Goal: Task Accomplishment & Management: Use online tool/utility

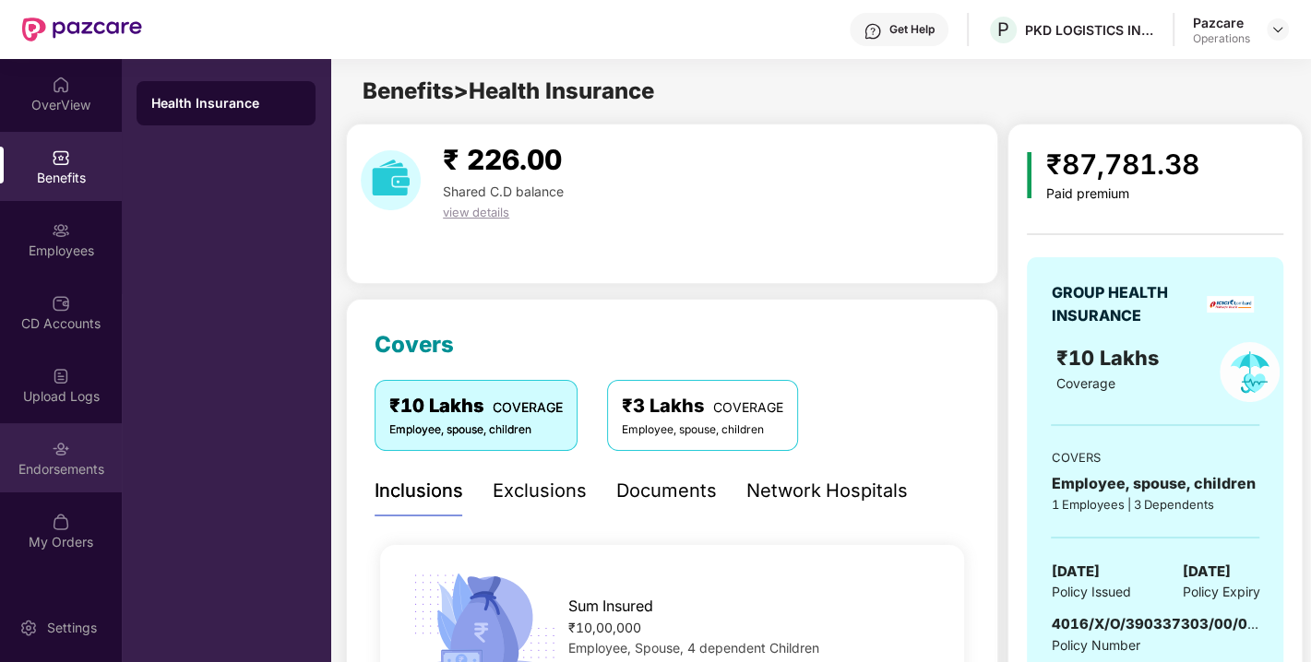
click at [34, 426] on div "Endorsements" at bounding box center [61, 458] width 122 height 69
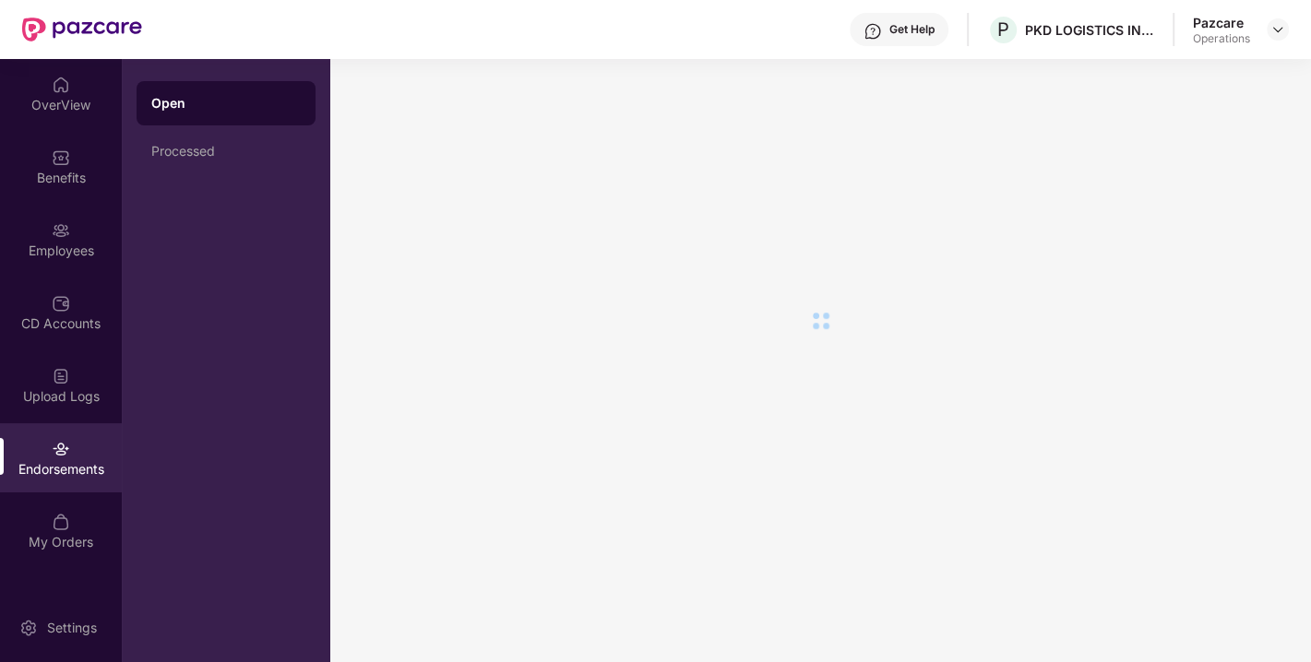
click at [71, 468] on div "Endorsements" at bounding box center [61, 469] width 122 height 18
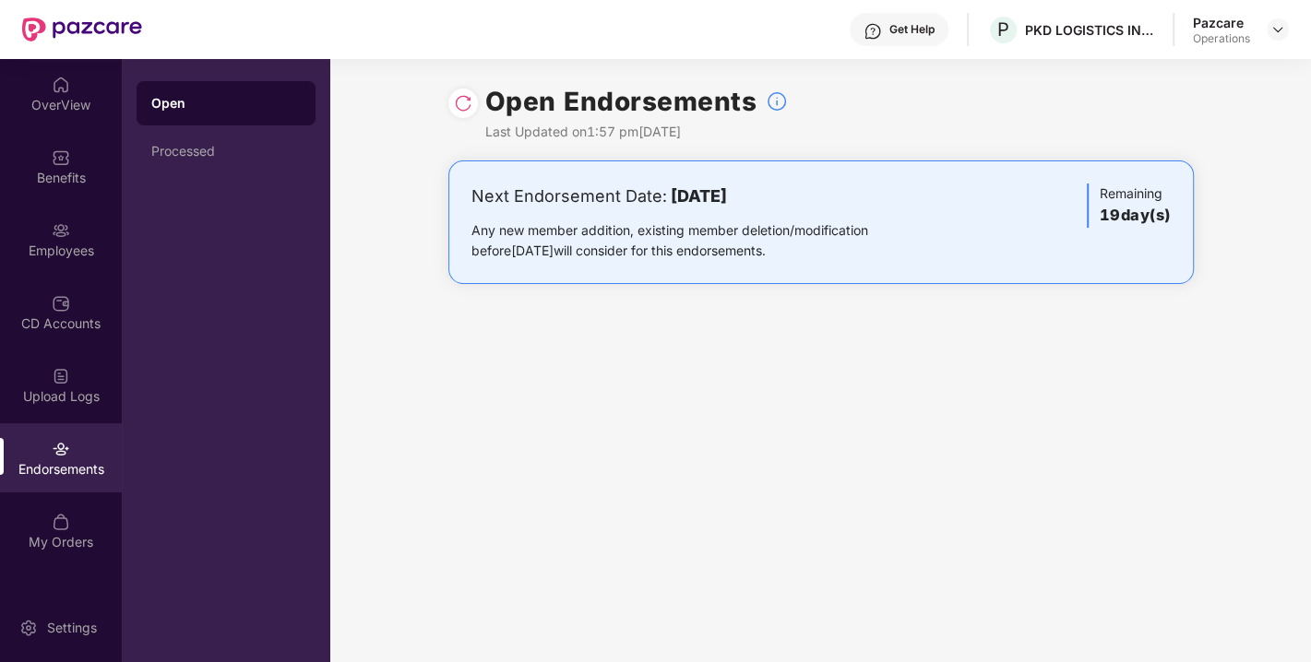
click at [71, 468] on div "Endorsements" at bounding box center [61, 469] width 122 height 18
click at [62, 270] on div "Employees" at bounding box center [61, 239] width 122 height 69
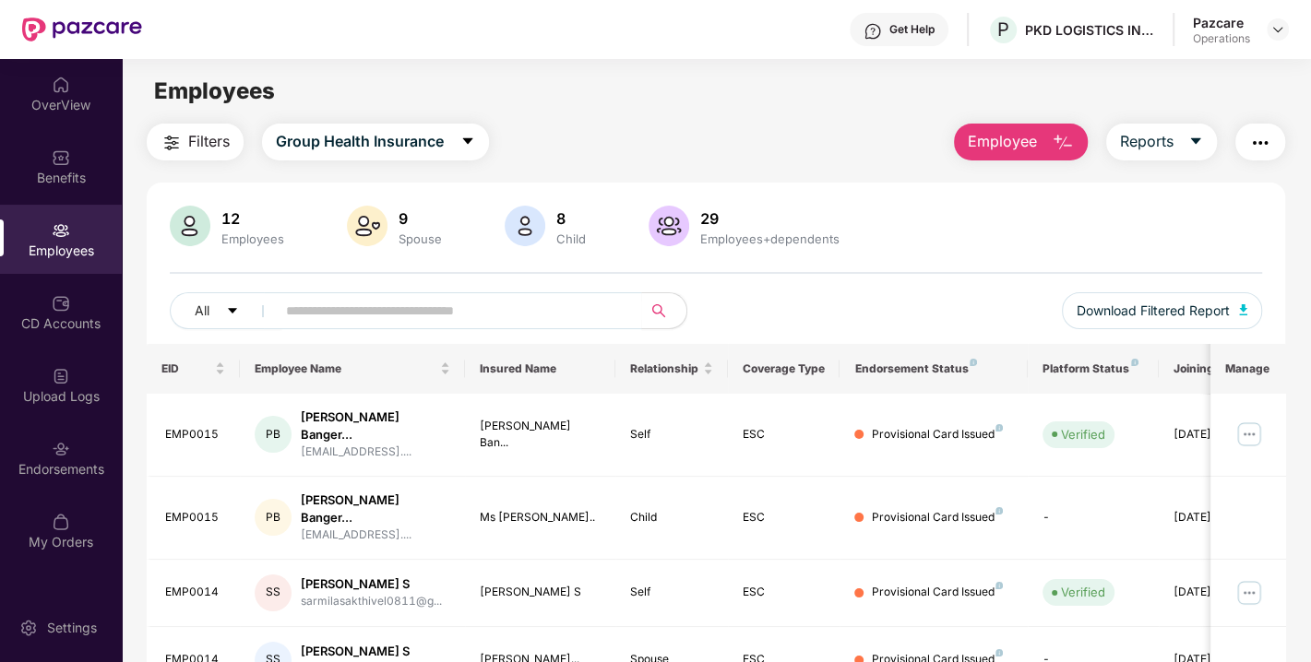
click at [214, 152] on span "Filters" at bounding box center [209, 141] width 42 height 23
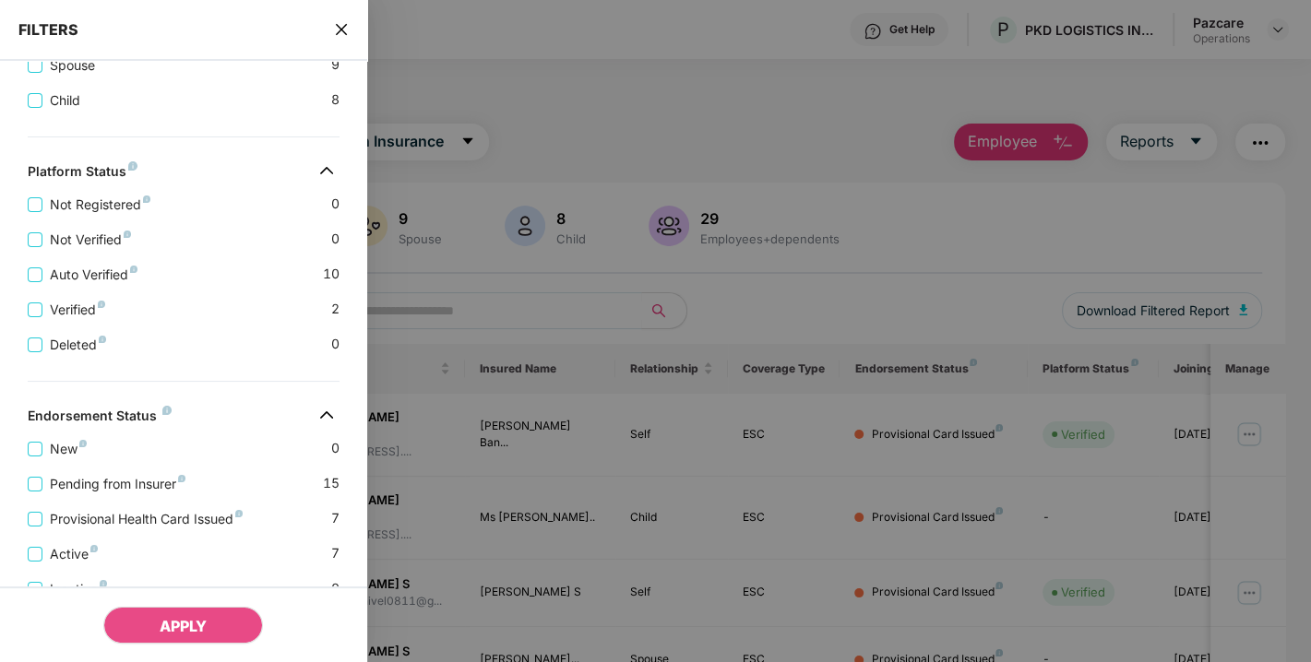
scroll to position [510, 0]
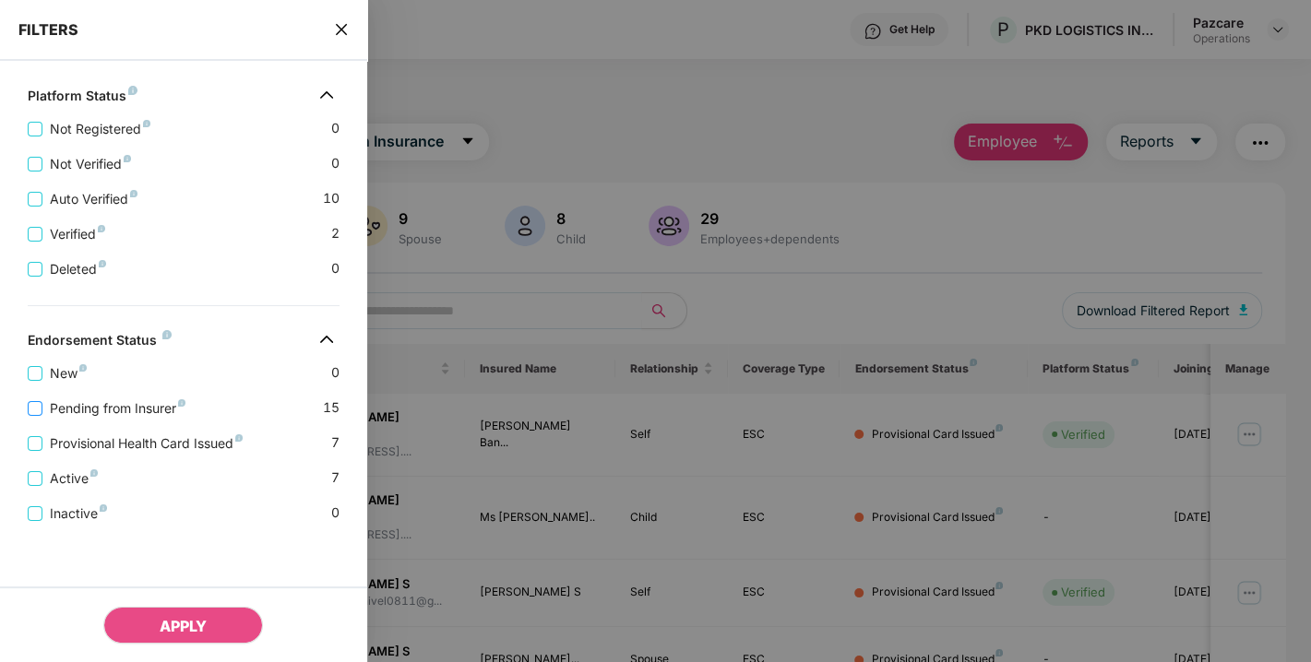
click at [102, 413] on span "Pending from Insurer" at bounding box center [117, 409] width 150 height 20
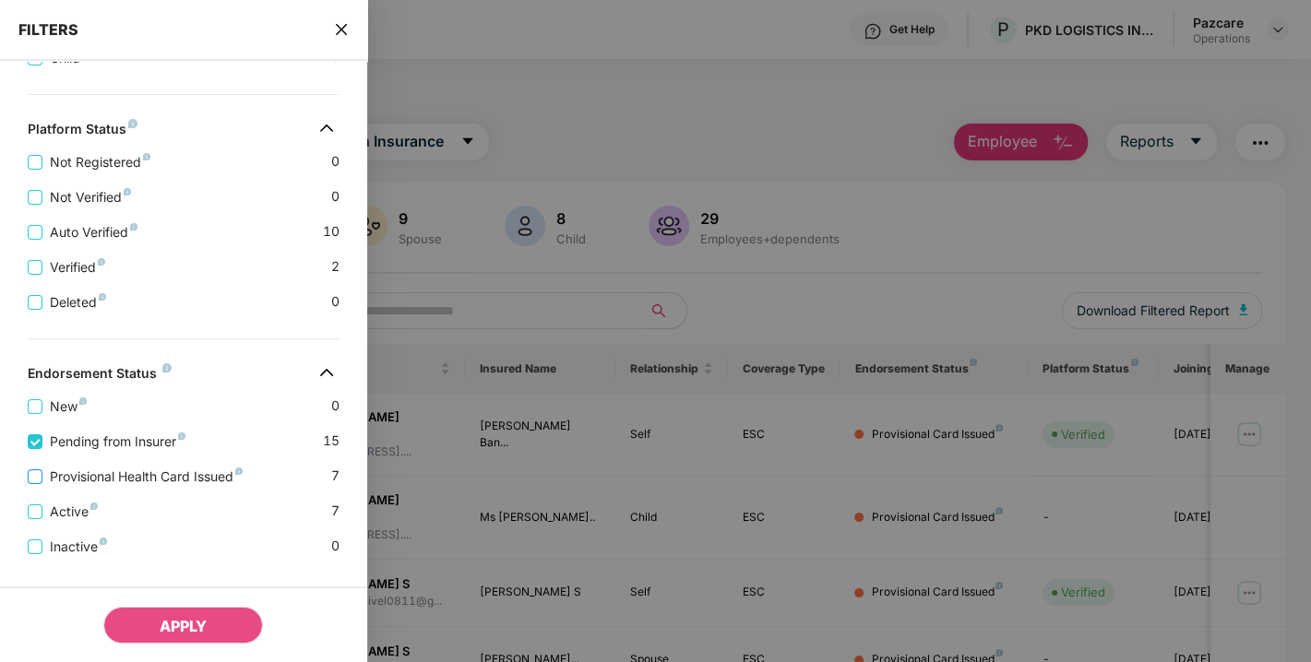
click at [108, 487] on span "Provisional Health Card Issued" at bounding box center [146, 477] width 208 height 20
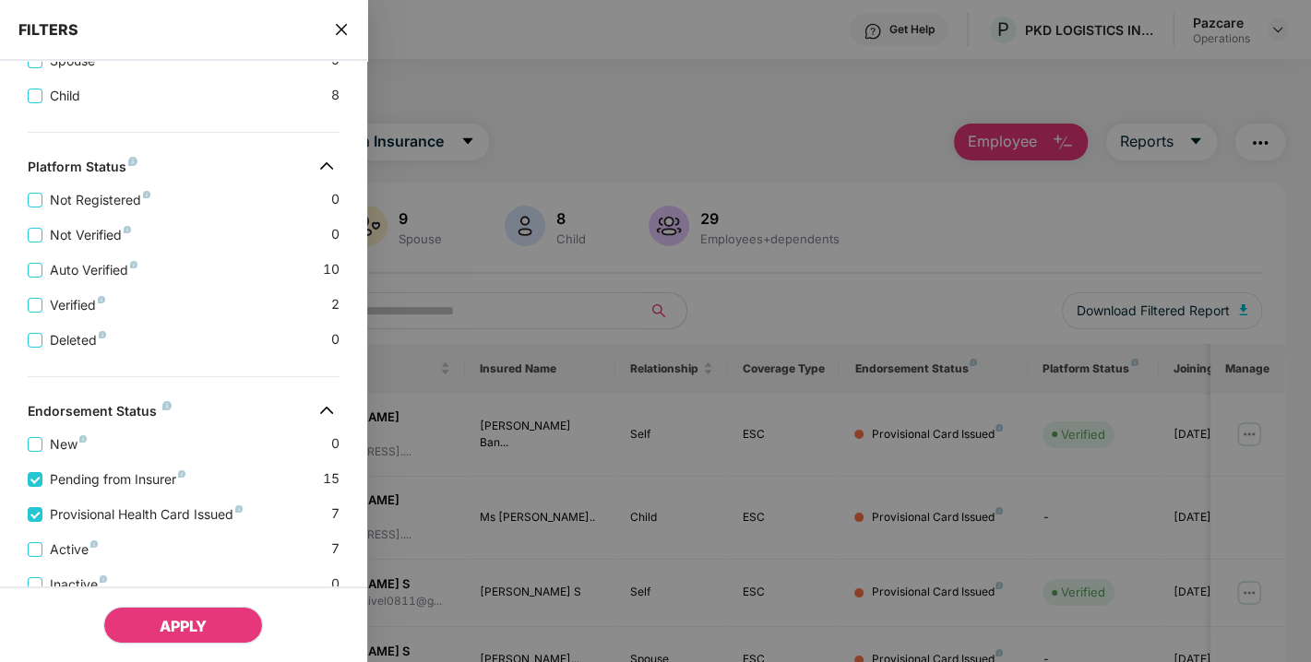
click at [162, 620] on span "APPLY" at bounding box center [183, 626] width 47 height 18
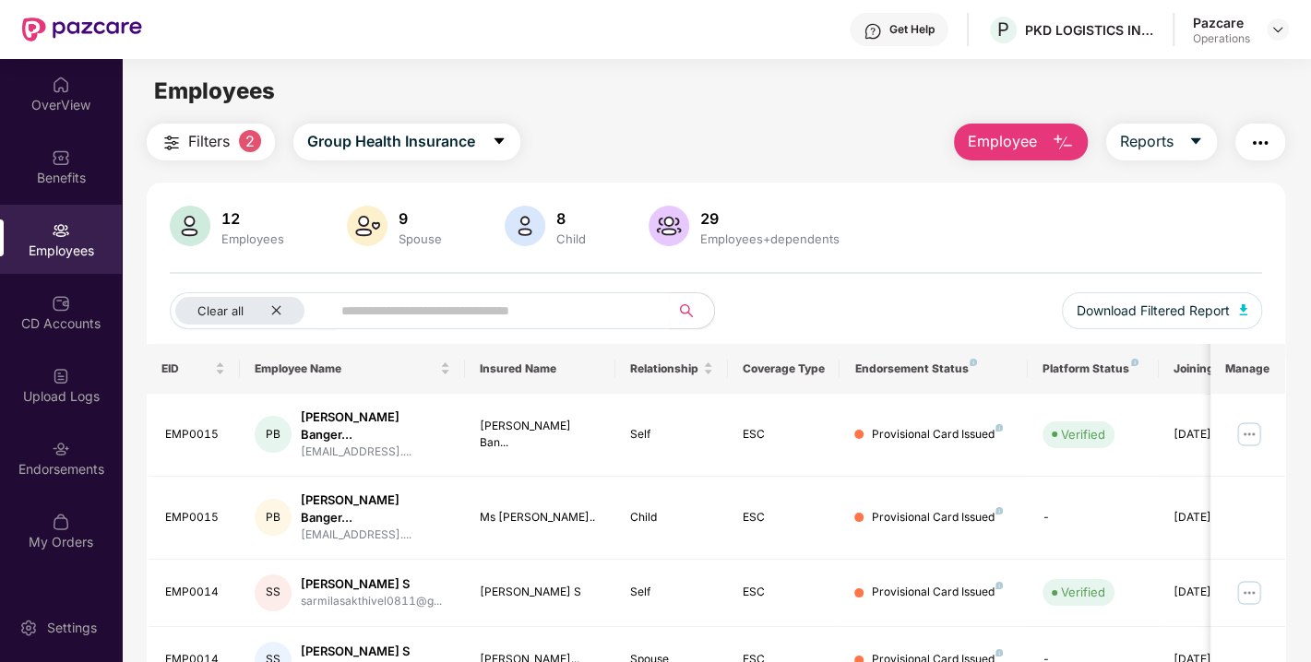
click at [1249, 139] on img "button" at bounding box center [1260, 143] width 22 height 22
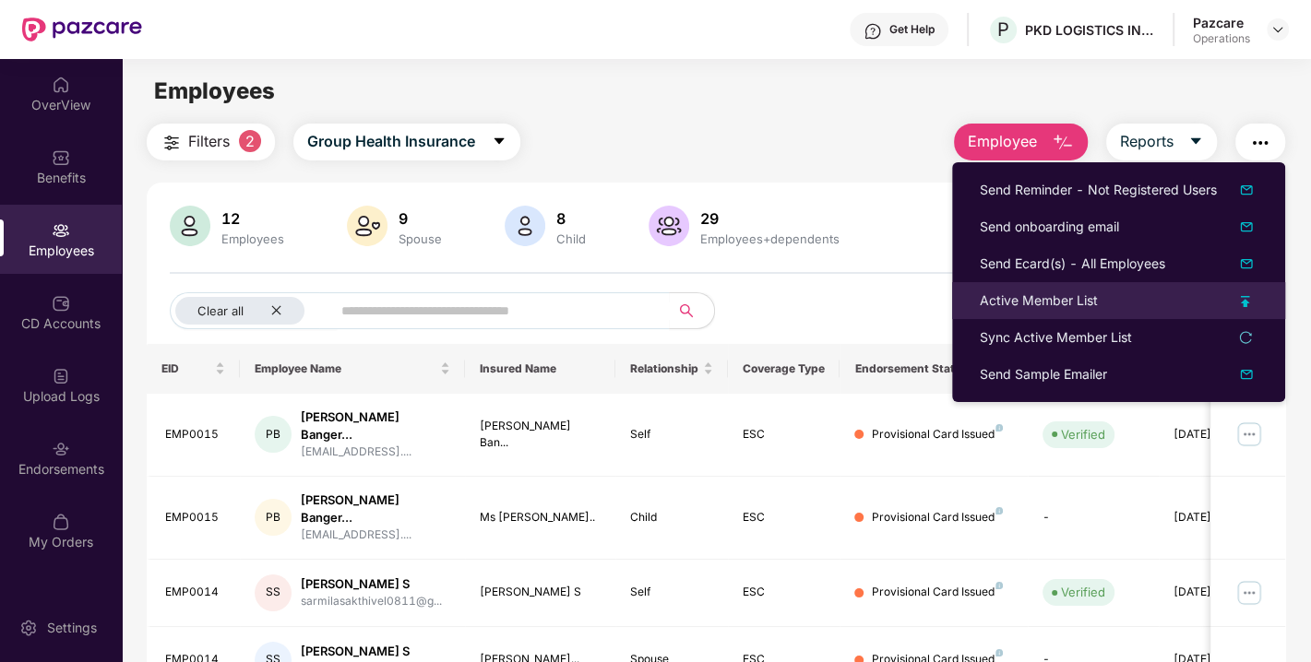
click at [1045, 295] on div "Active Member List" at bounding box center [1039, 301] width 118 height 20
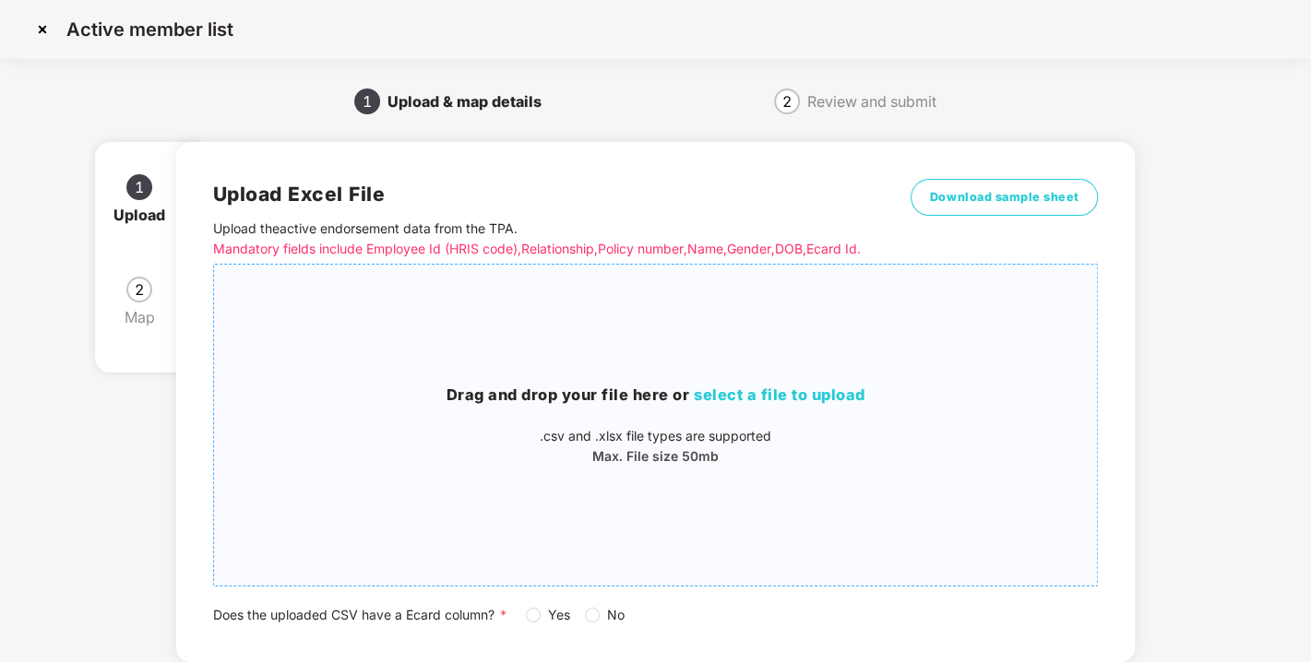
click at [760, 408] on h3 "Drag and drop your file here or select a file to upload" at bounding box center [656, 396] width 884 height 24
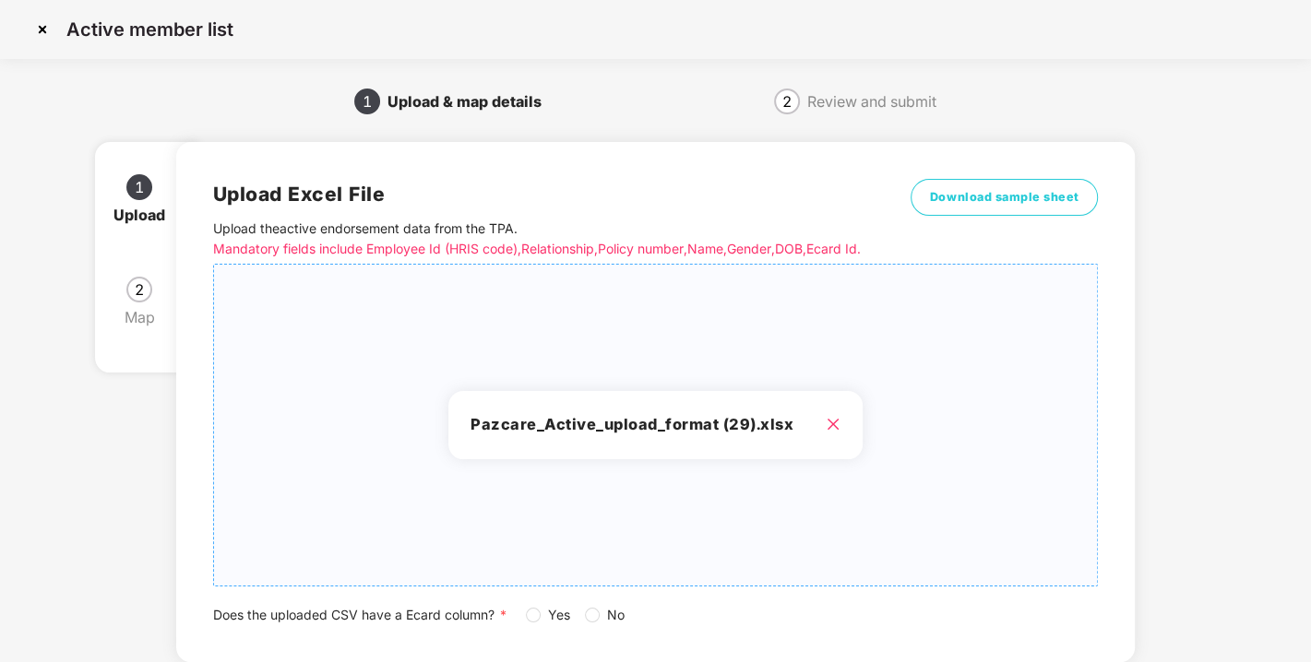
scroll to position [136, 0]
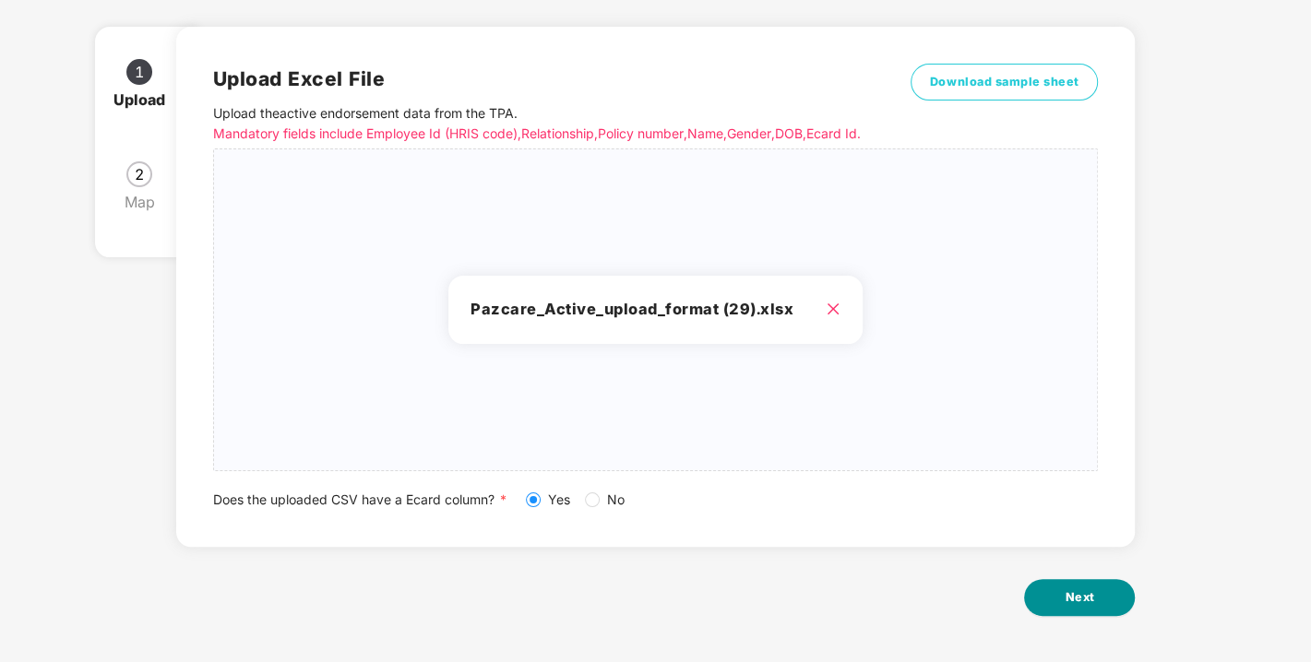
click at [1090, 603] on span "Next" at bounding box center [1080, 598] width 30 height 18
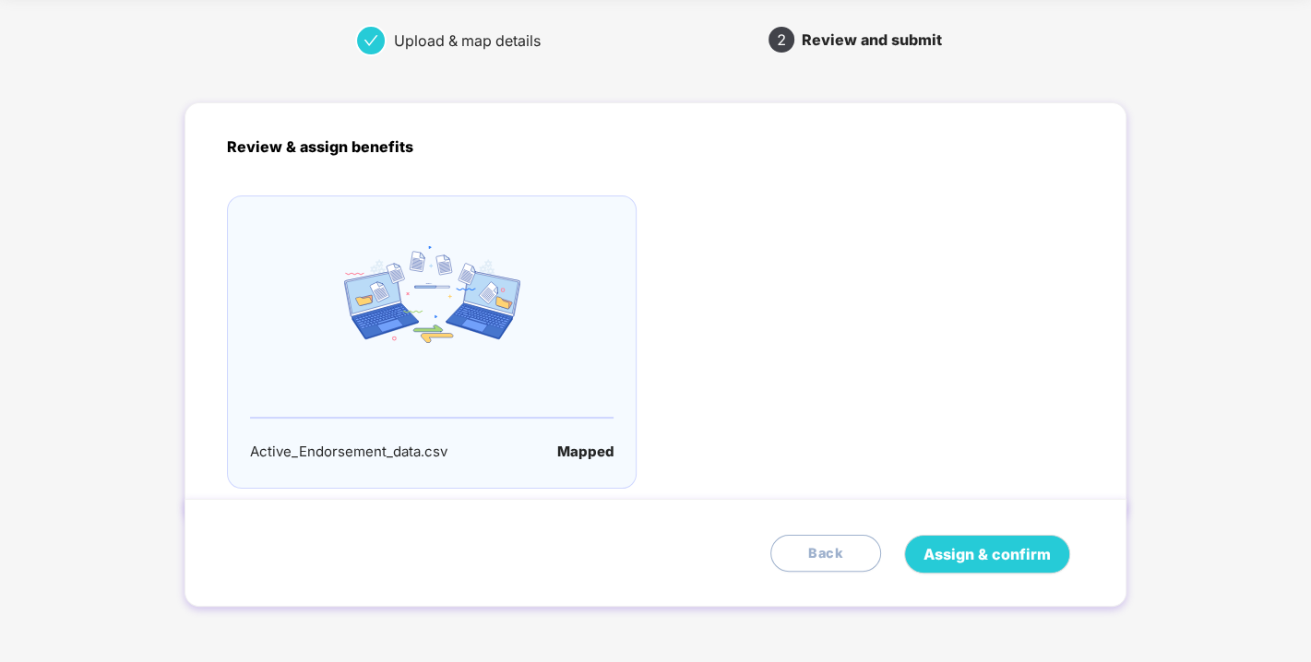
scroll to position [0, 0]
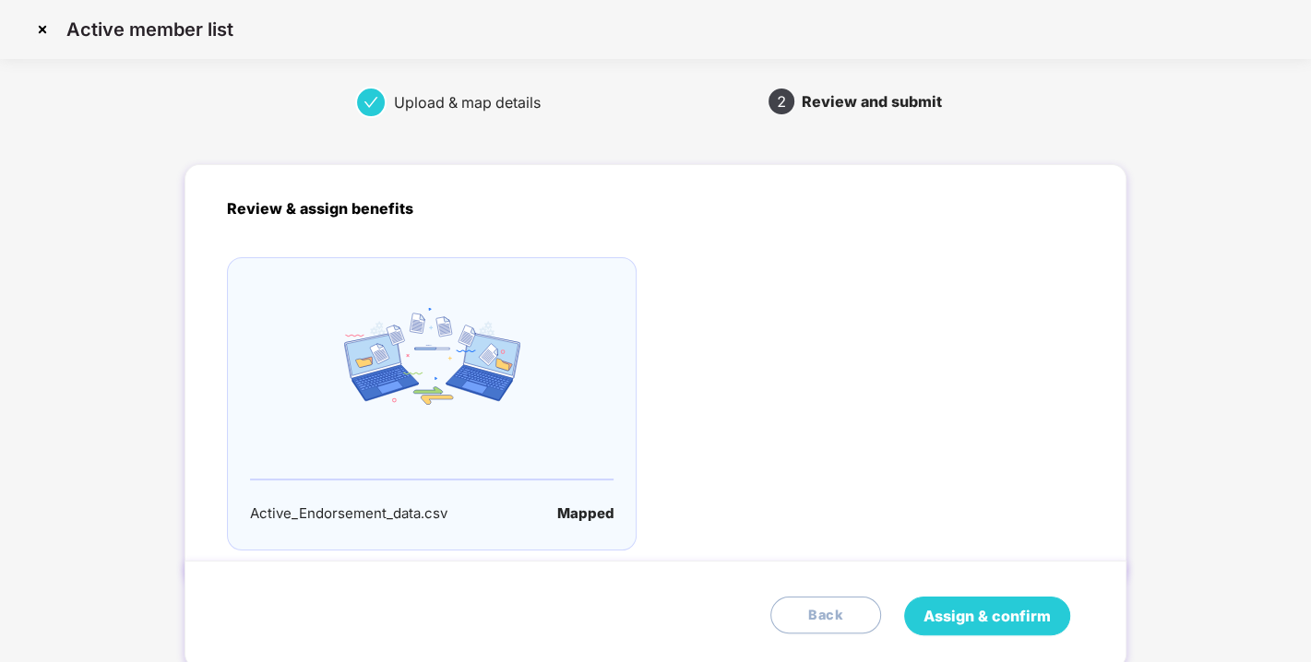
click at [955, 617] on span "Assign & confirm" at bounding box center [987, 616] width 127 height 23
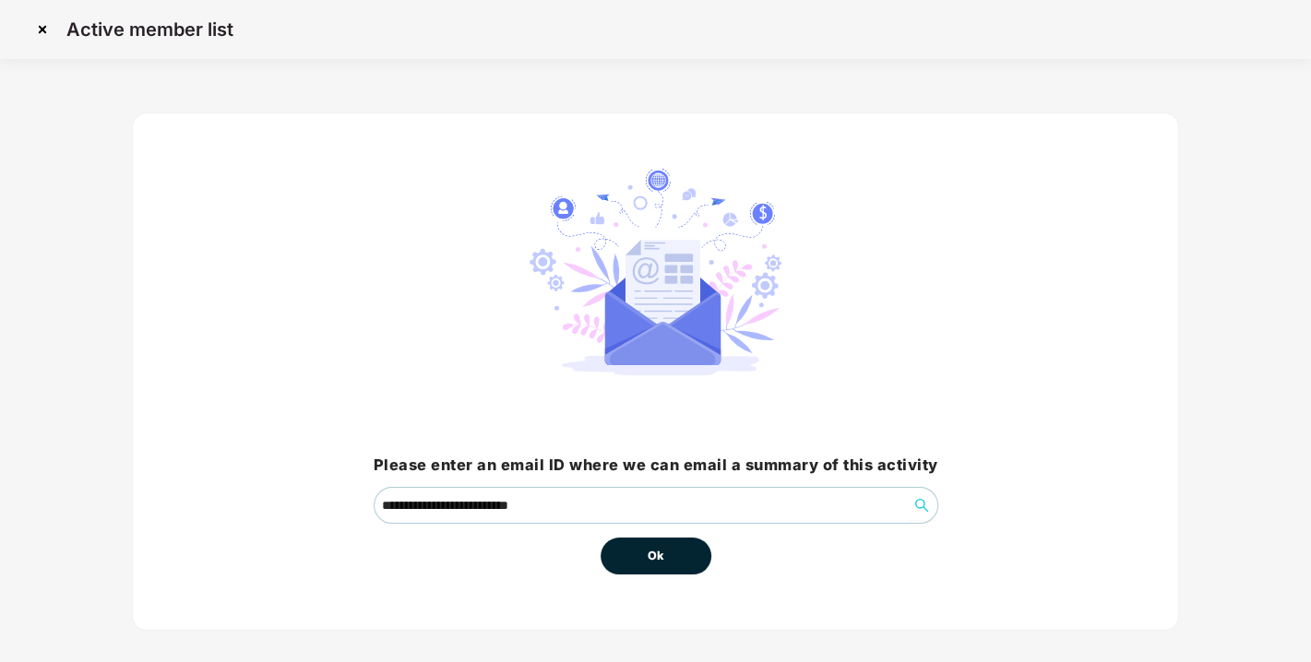
click at [666, 564] on button "Ok" at bounding box center [656, 556] width 111 height 37
click at [737, 549] on div "Ok" at bounding box center [656, 549] width 565 height 51
click at [627, 565] on button "Ok" at bounding box center [656, 556] width 111 height 37
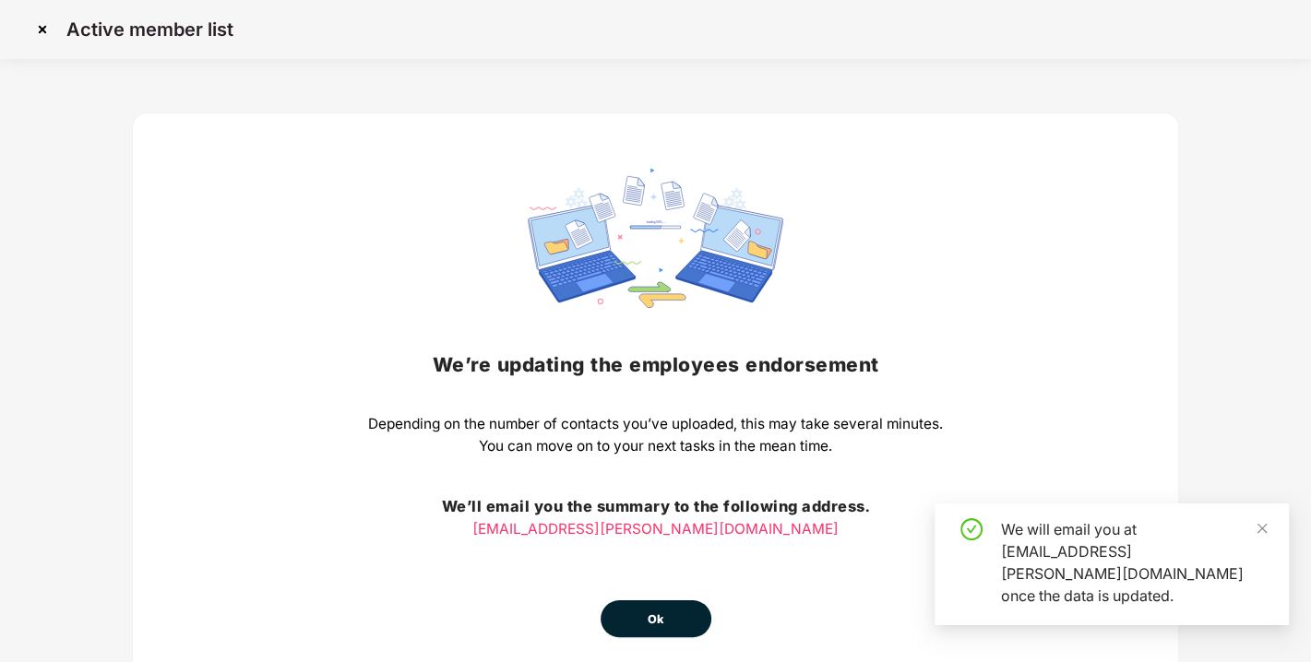
scroll to position [81, 0]
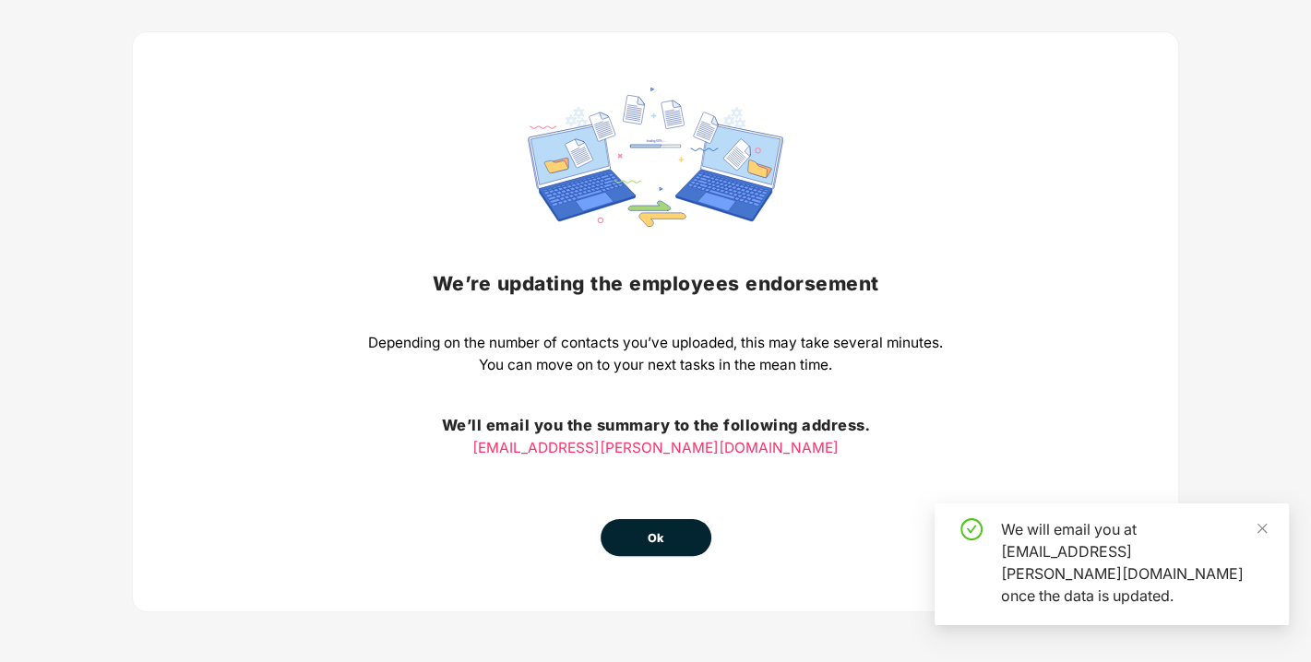
click at [682, 543] on button "Ok" at bounding box center [656, 537] width 111 height 37
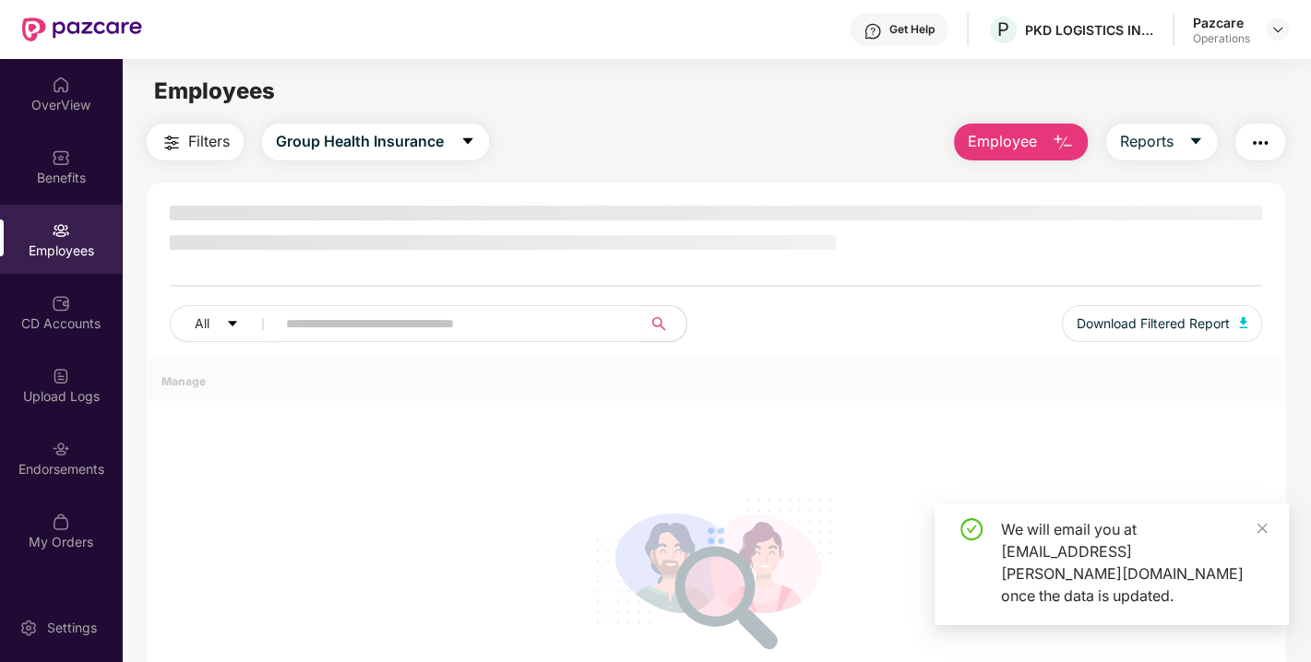
click at [682, 543] on div at bounding box center [716, 536] width 1139 height 358
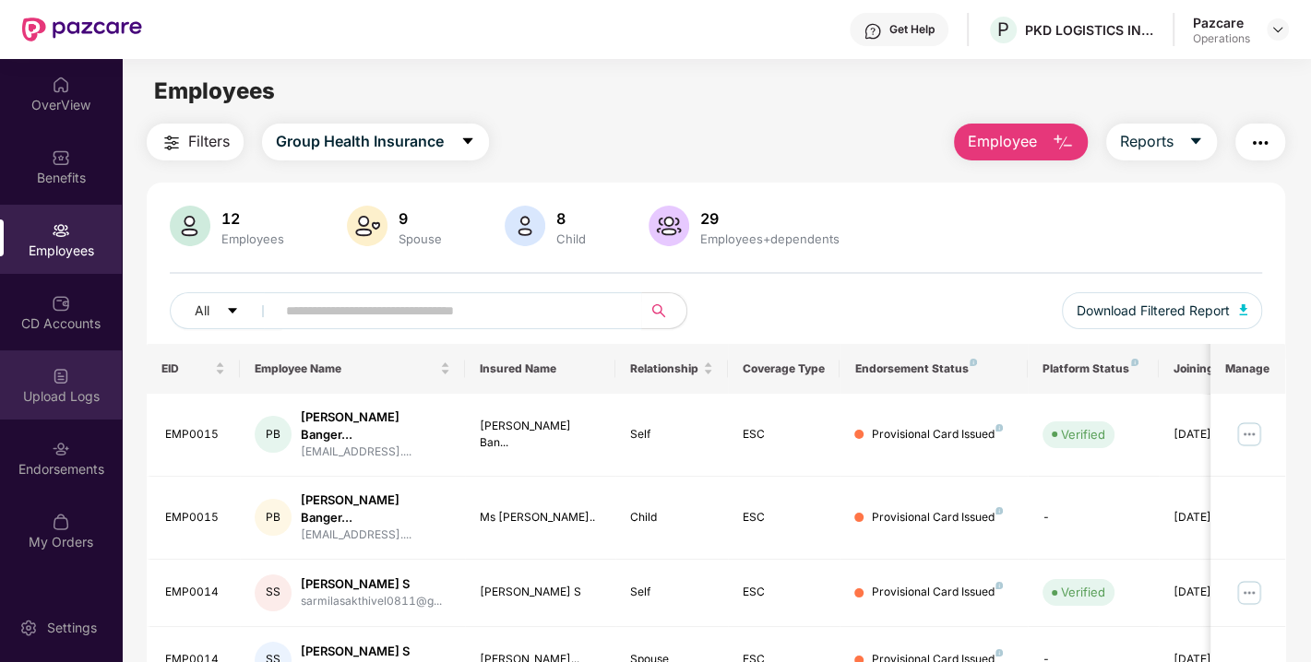
click at [54, 369] on img at bounding box center [61, 376] width 18 height 18
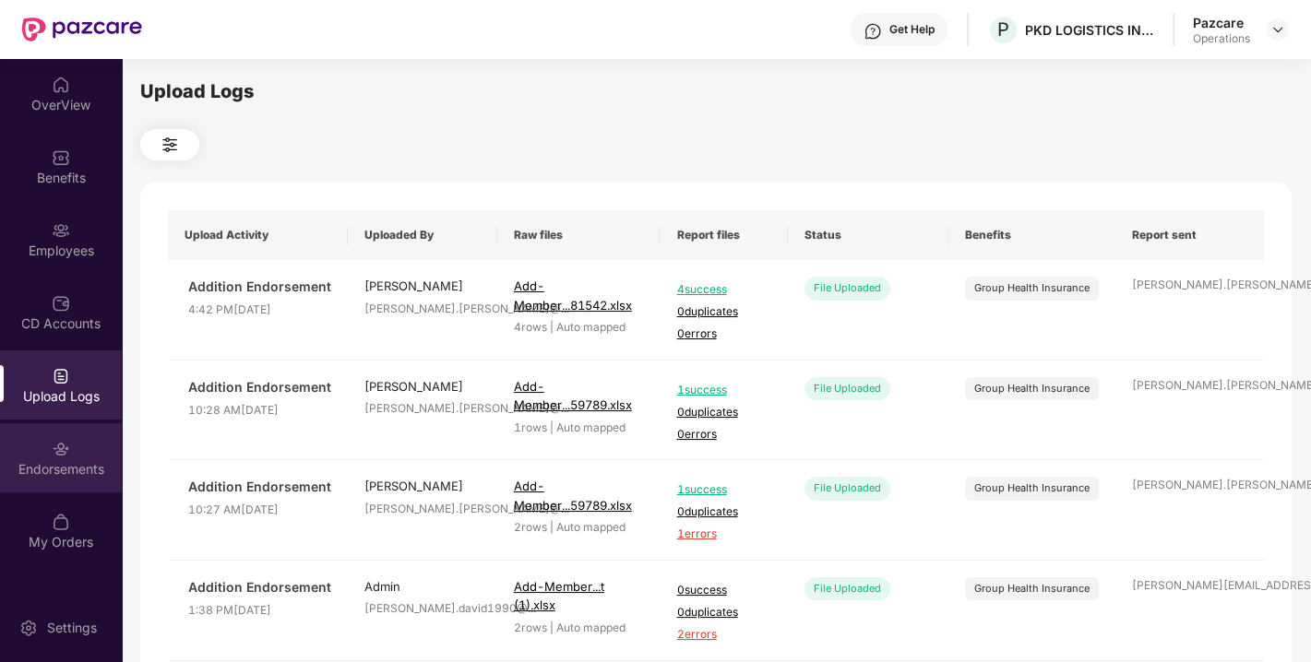
click at [66, 461] on div "Endorsements" at bounding box center [61, 469] width 122 height 18
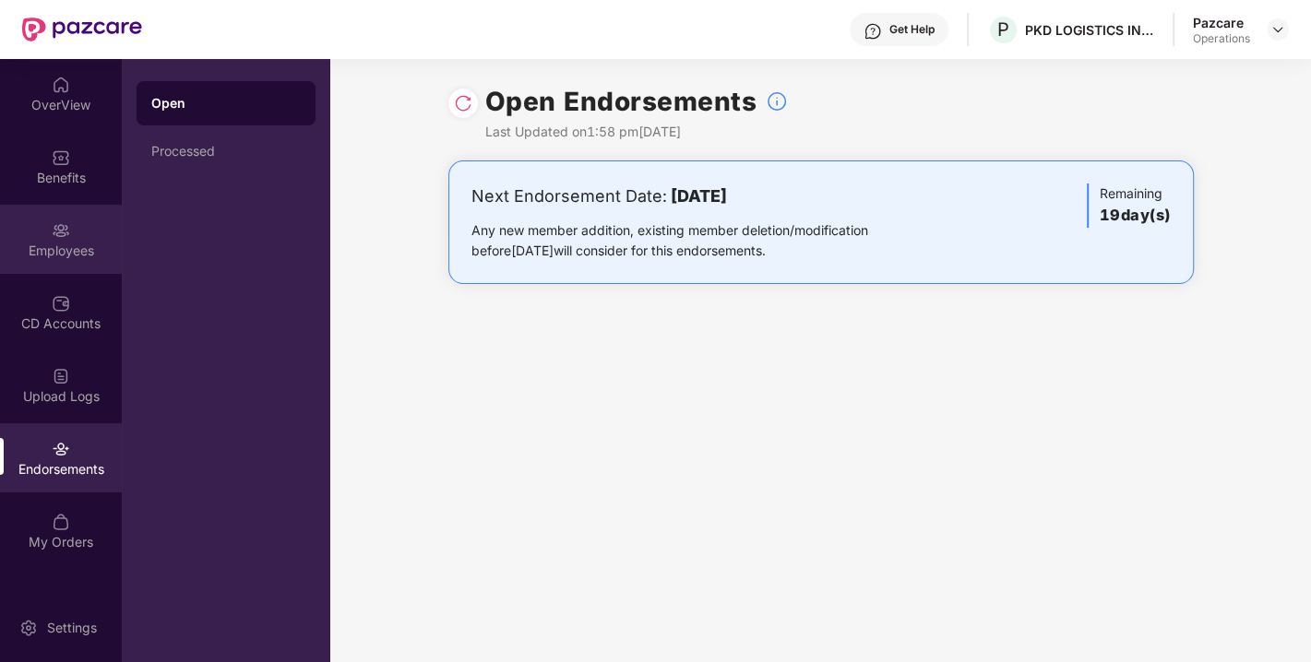
click at [61, 215] on div "Employees" at bounding box center [61, 239] width 122 height 69
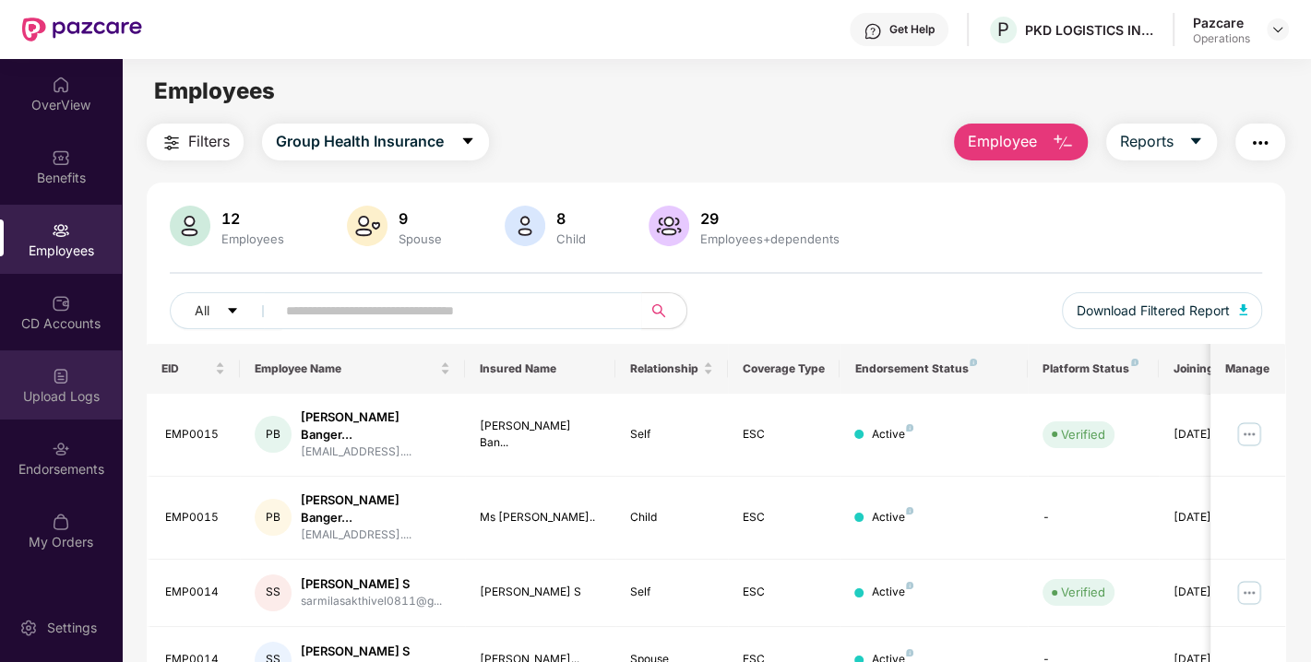
click at [66, 388] on div "Upload Logs" at bounding box center [61, 397] width 122 height 18
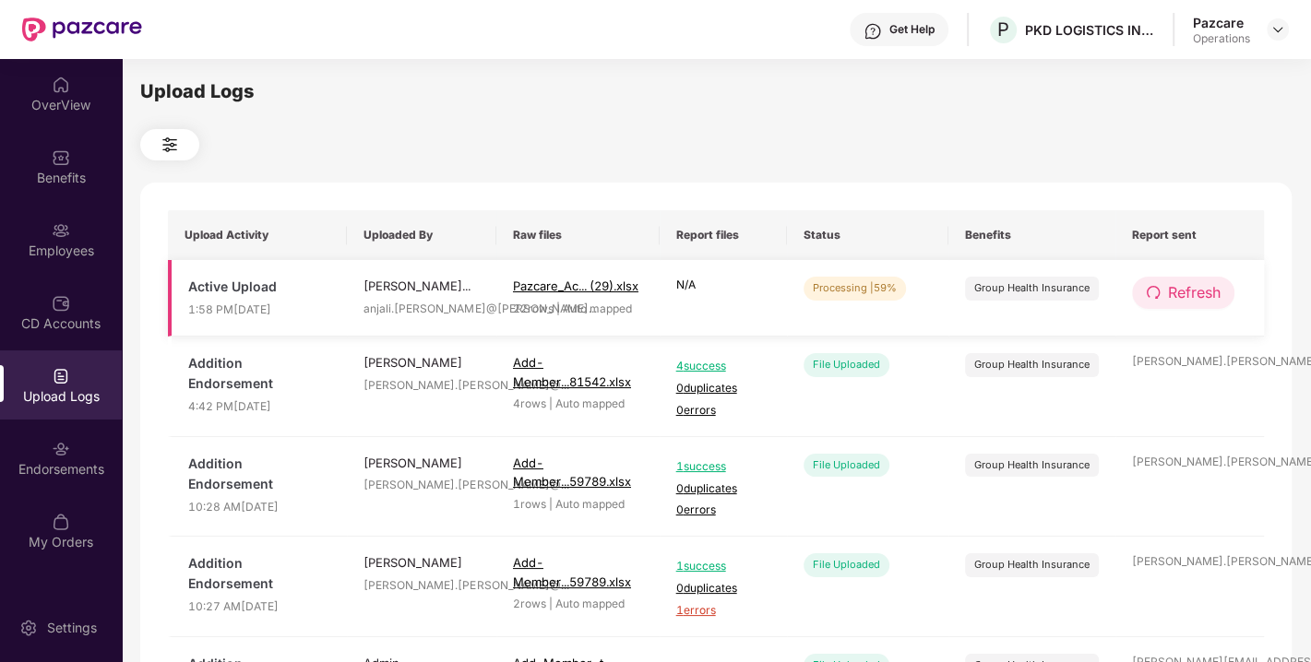
click at [1184, 297] on span "Refresh" at bounding box center [1194, 292] width 53 height 23
click at [1164, 285] on button "Refresh" at bounding box center [1183, 293] width 102 height 32
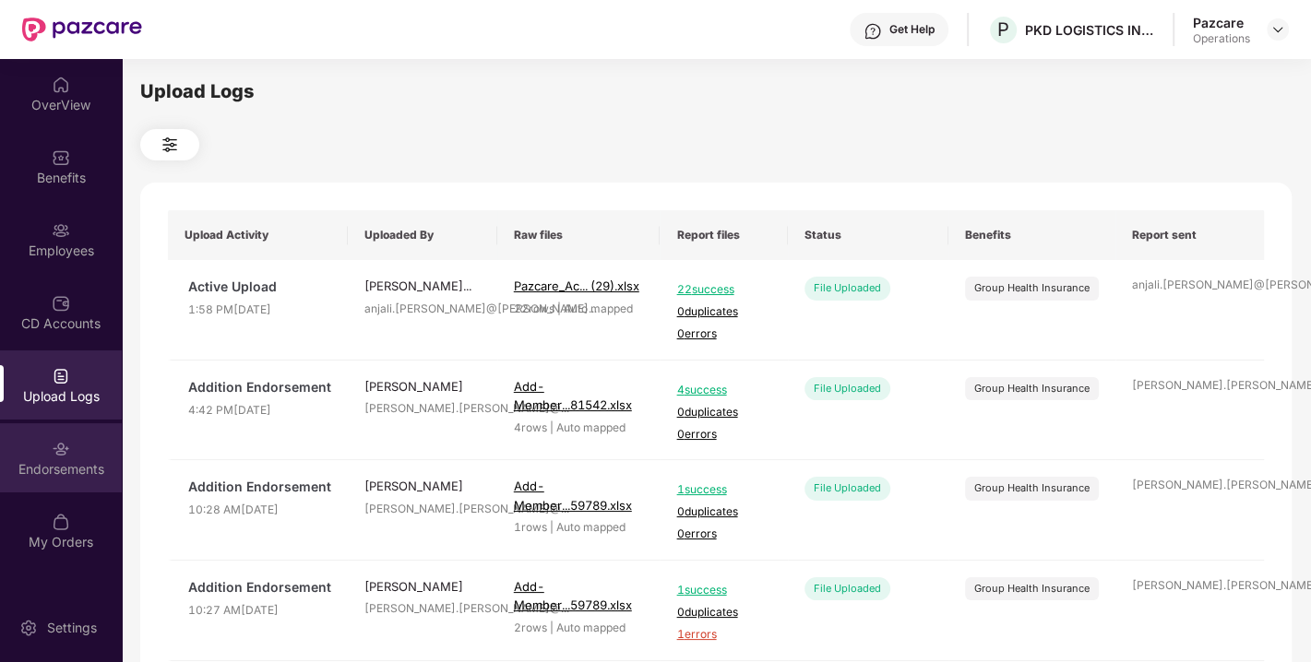
click at [63, 465] on div "Endorsements" at bounding box center [61, 469] width 122 height 18
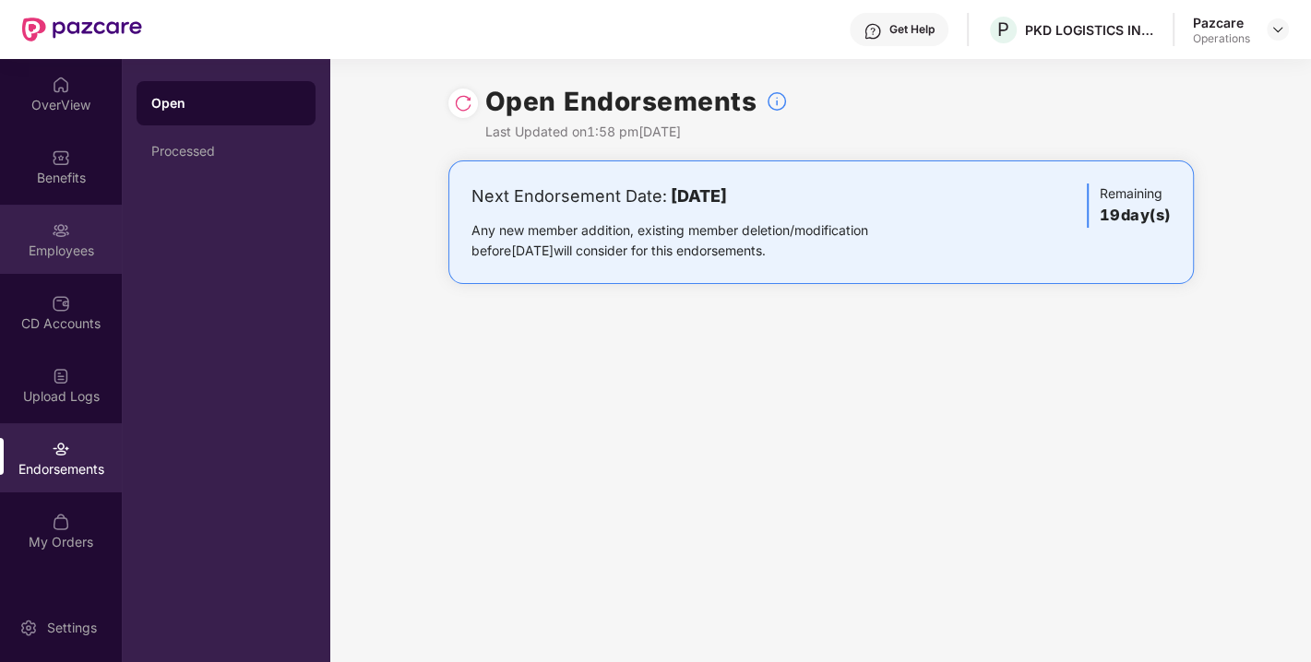
click at [63, 242] on div "Employees" at bounding box center [61, 251] width 122 height 18
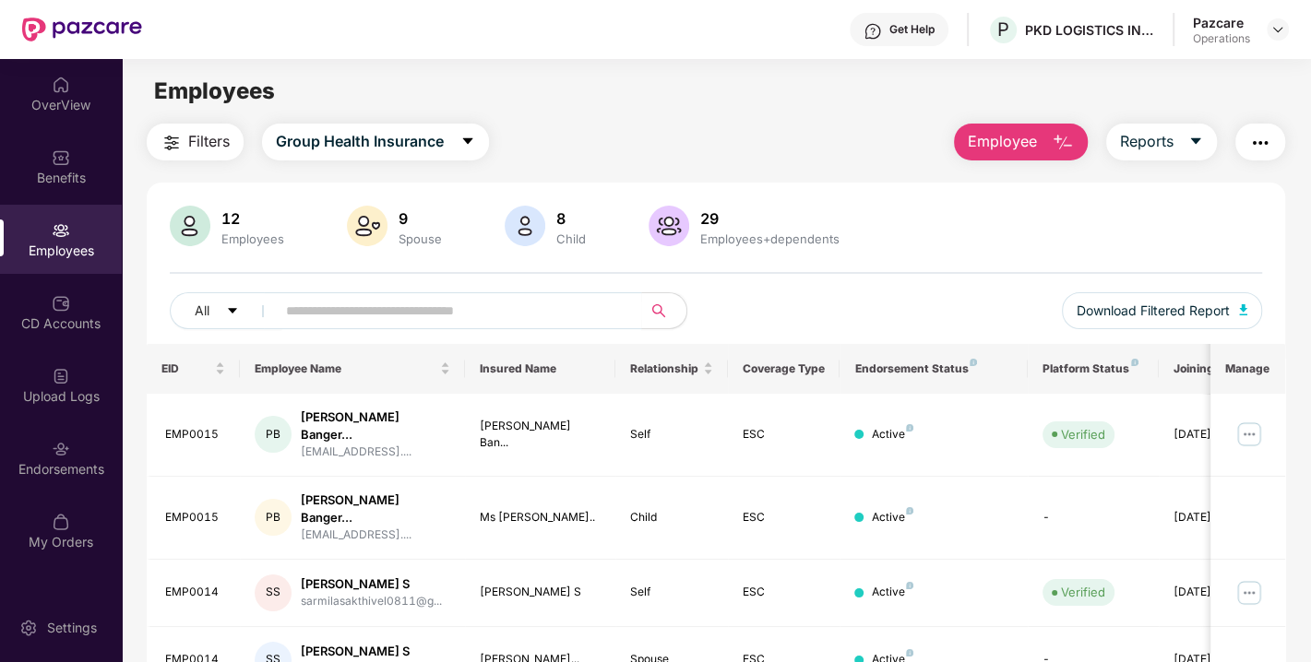
click at [221, 142] on span "Filters" at bounding box center [209, 141] width 42 height 23
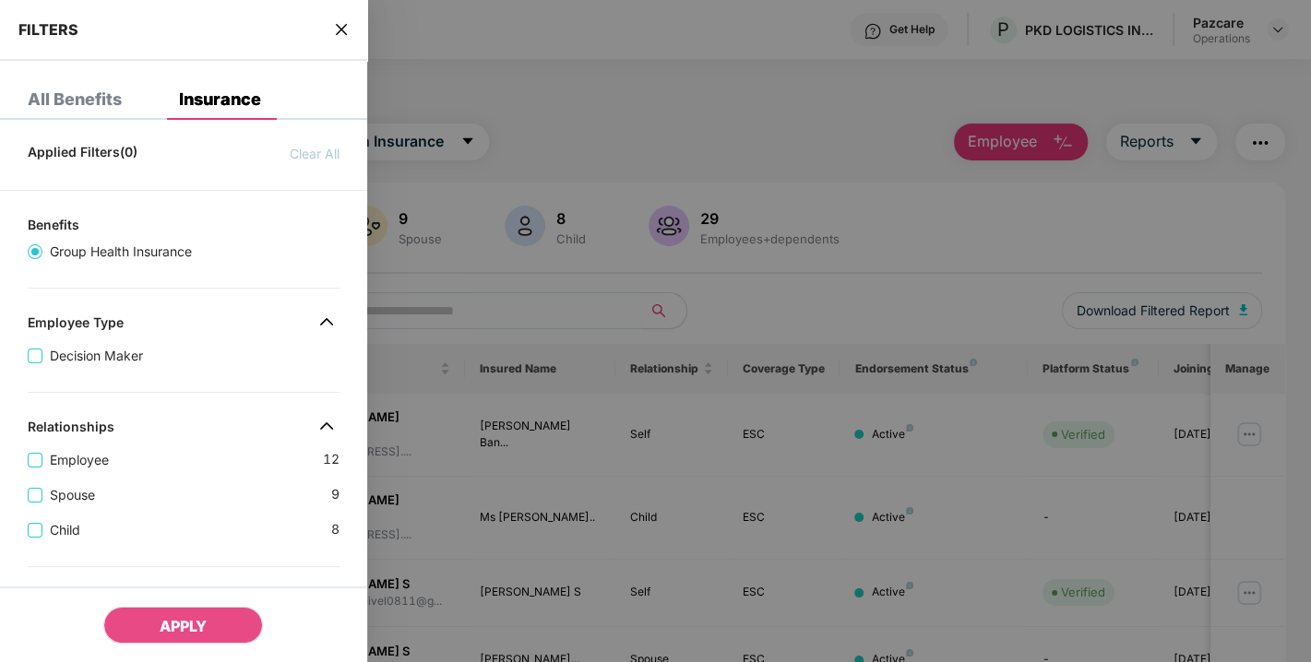
scroll to position [510, 0]
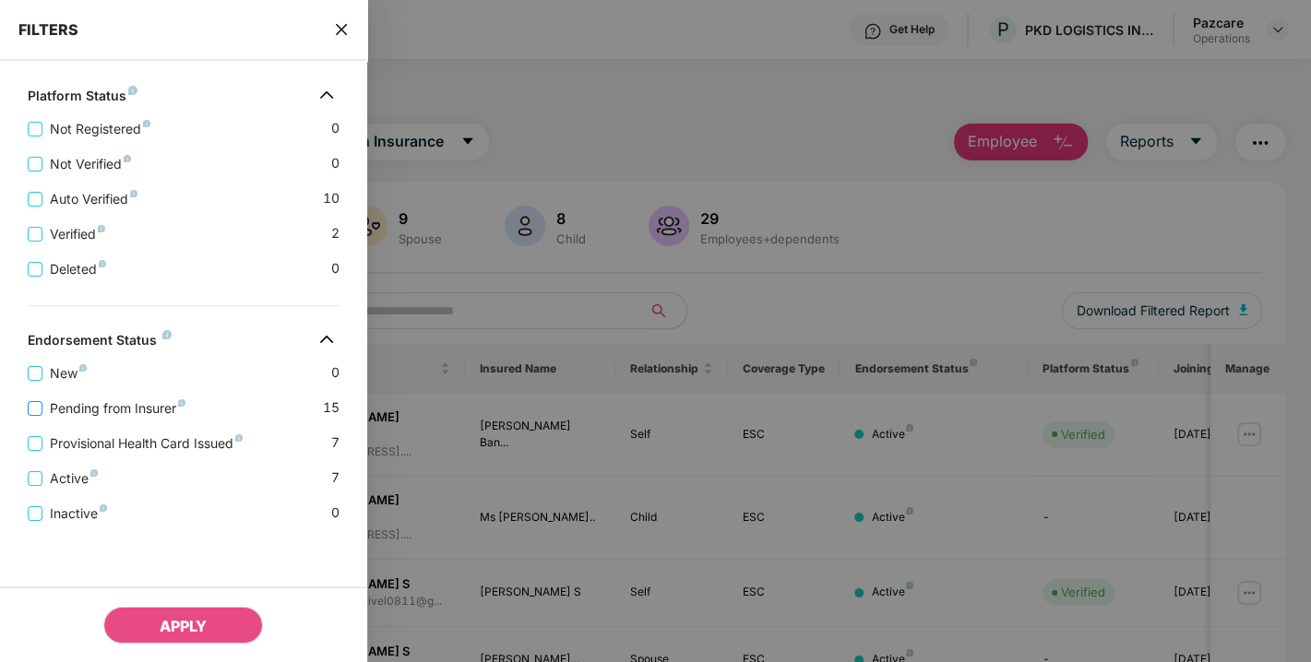
click at [94, 404] on span "Pending from Insurer" at bounding box center [117, 409] width 150 height 20
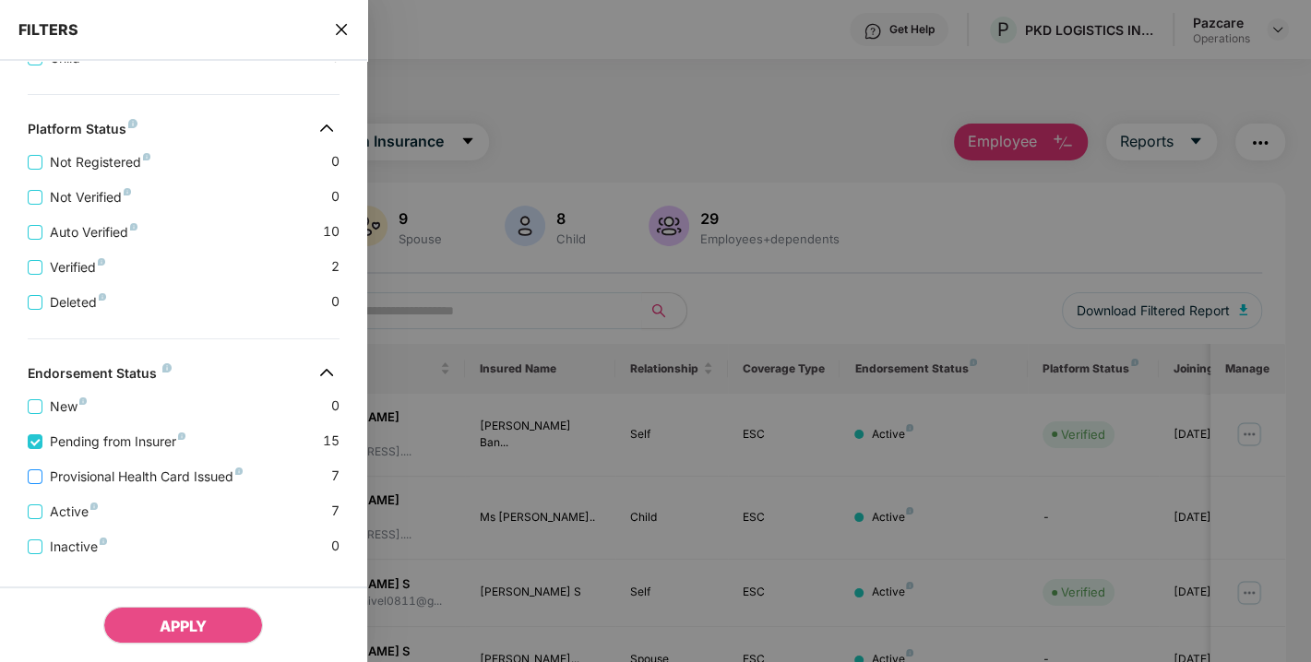
click at [95, 487] on span "Provisional Health Card Issued" at bounding box center [146, 477] width 208 height 20
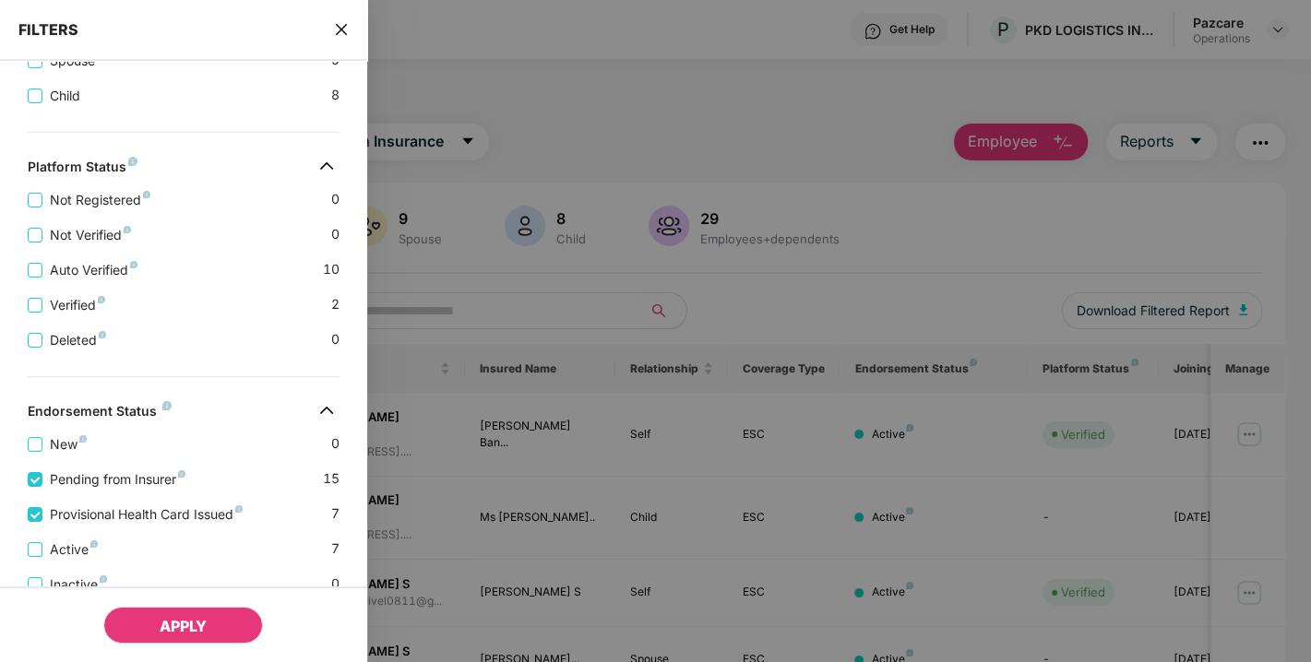
click at [163, 636] on button "APPLY" at bounding box center [183, 625] width 160 height 37
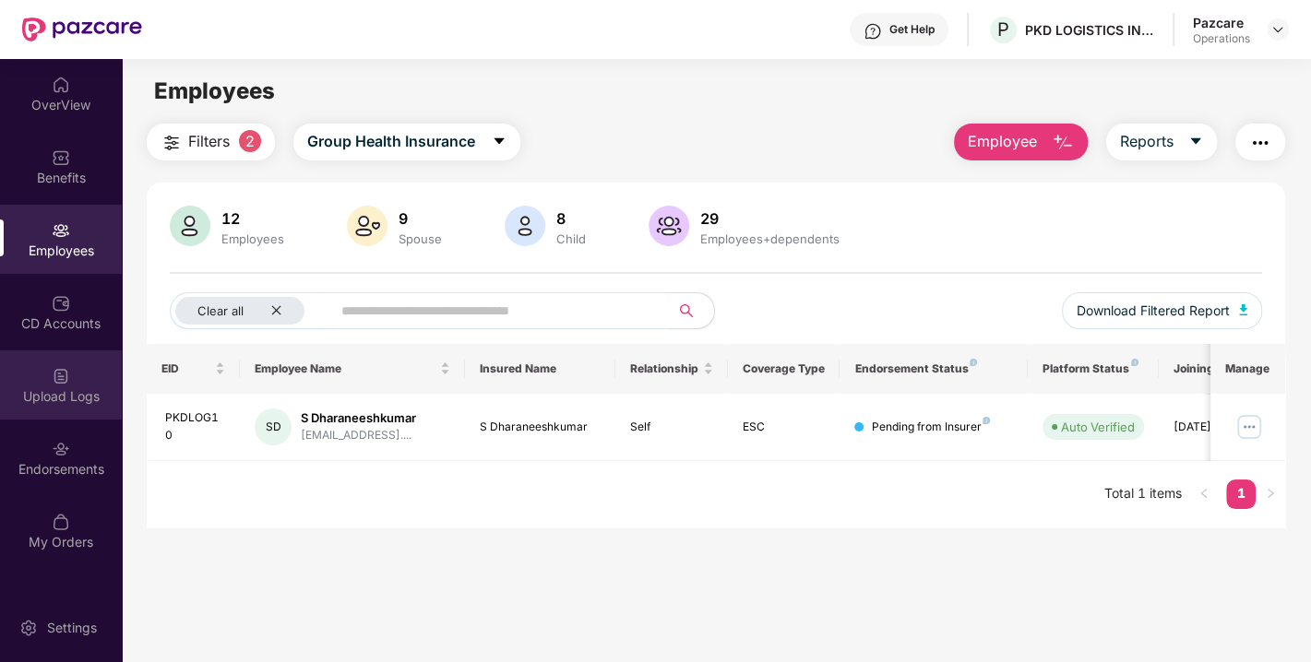
click at [13, 389] on div "Upload Logs" at bounding box center [61, 397] width 122 height 18
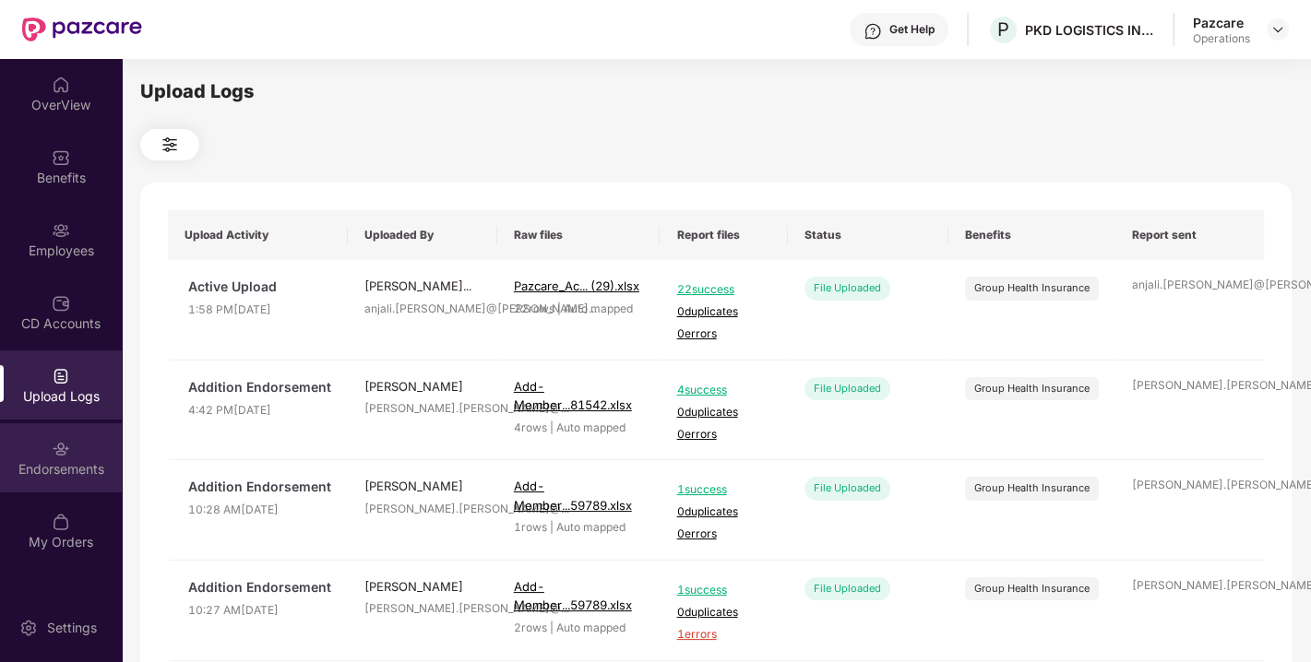
click at [70, 466] on div "Endorsements" at bounding box center [61, 469] width 122 height 18
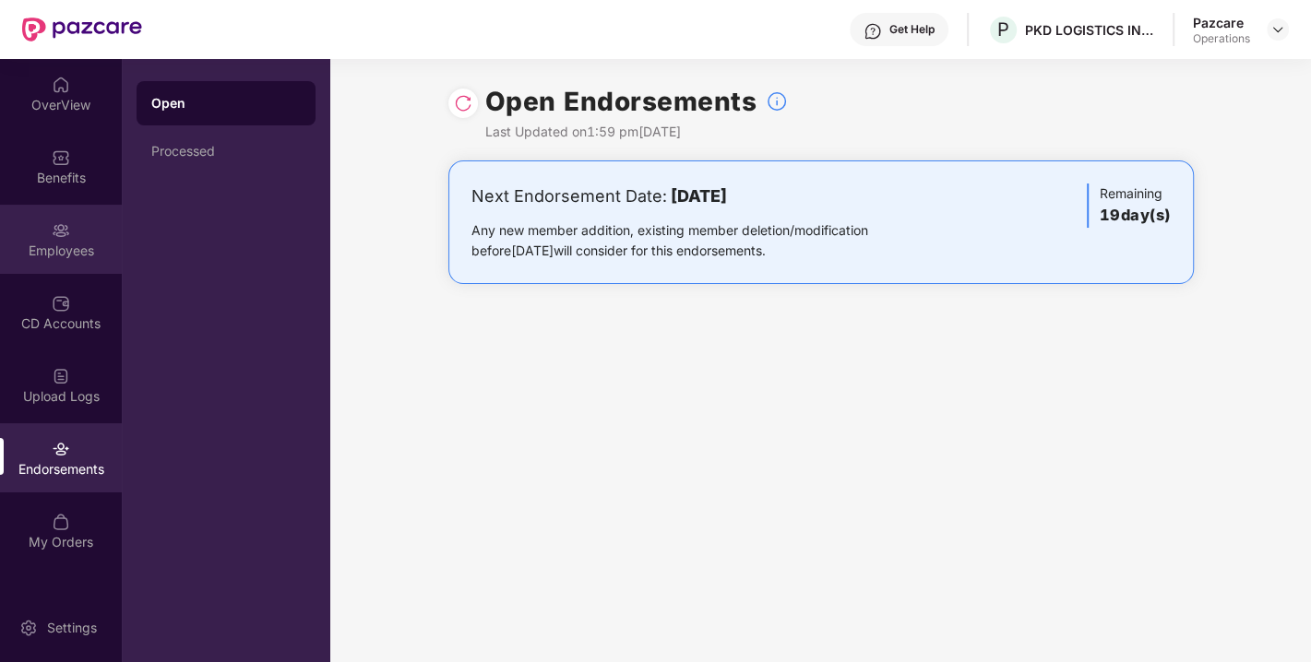
click at [62, 238] on img at bounding box center [61, 230] width 18 height 18
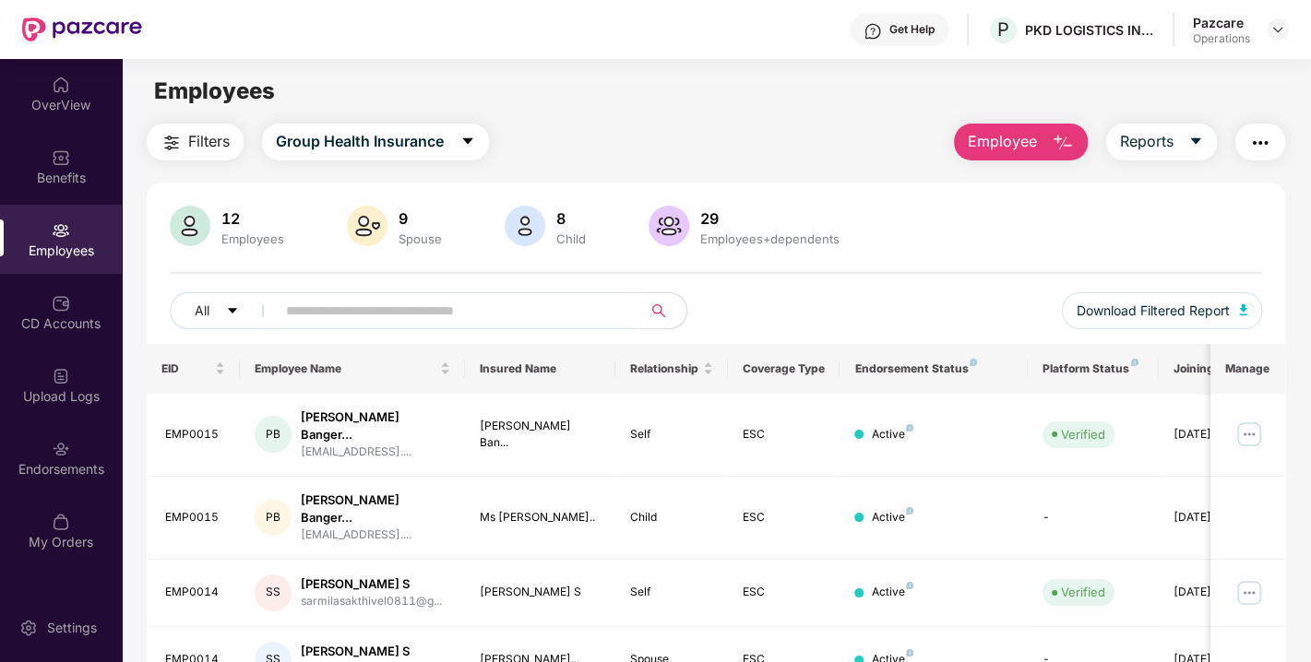
click at [200, 141] on span "Filters" at bounding box center [209, 141] width 42 height 23
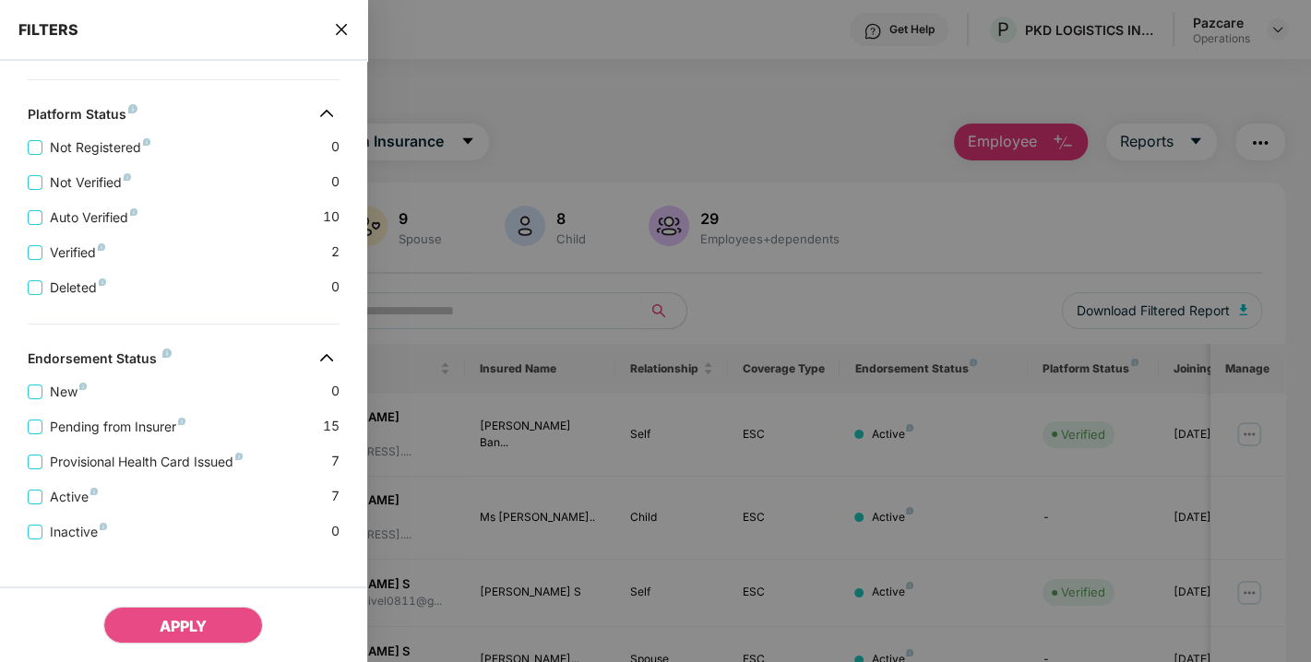
scroll to position [510, 0]
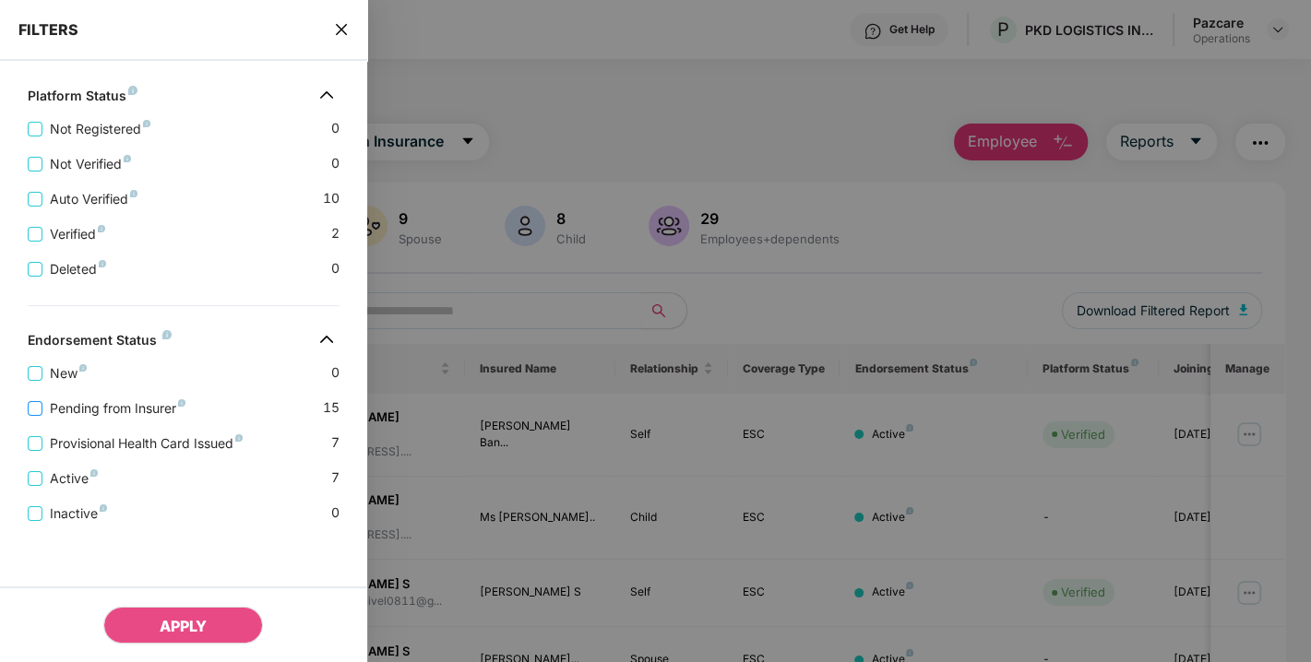
click at [92, 415] on span "Pending from Insurer" at bounding box center [117, 409] width 150 height 20
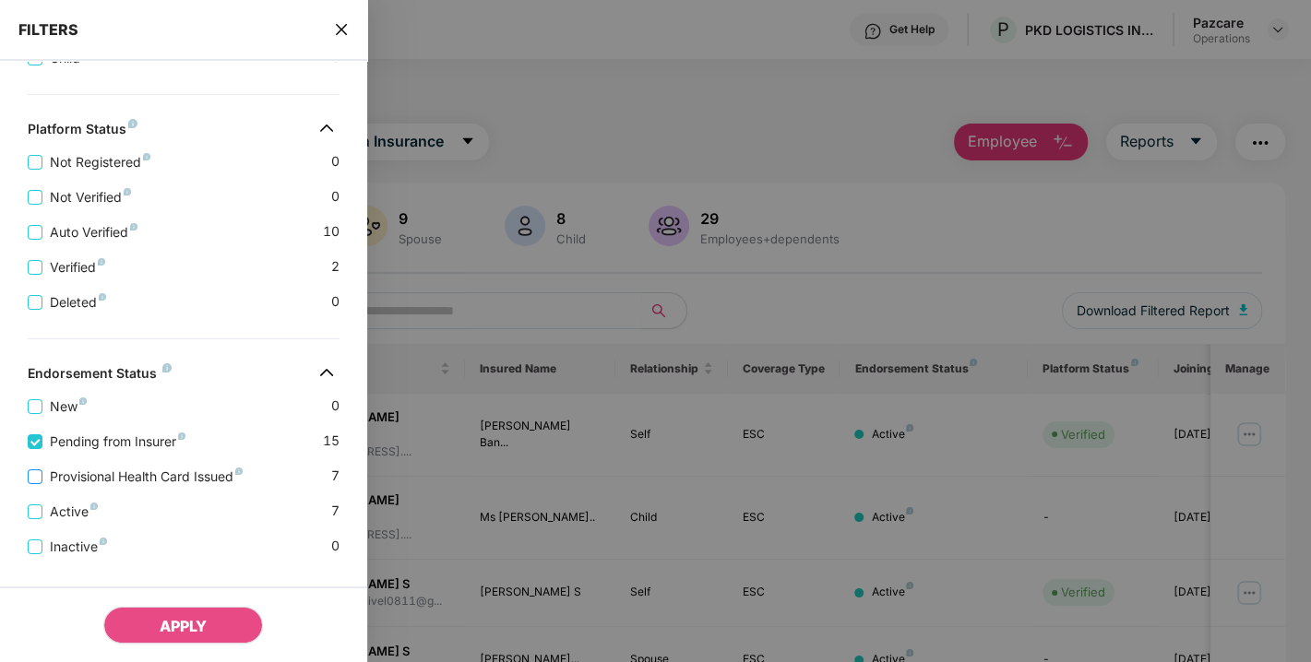
click at [100, 474] on span "Provisional Health Card Issued" at bounding box center [146, 477] width 208 height 20
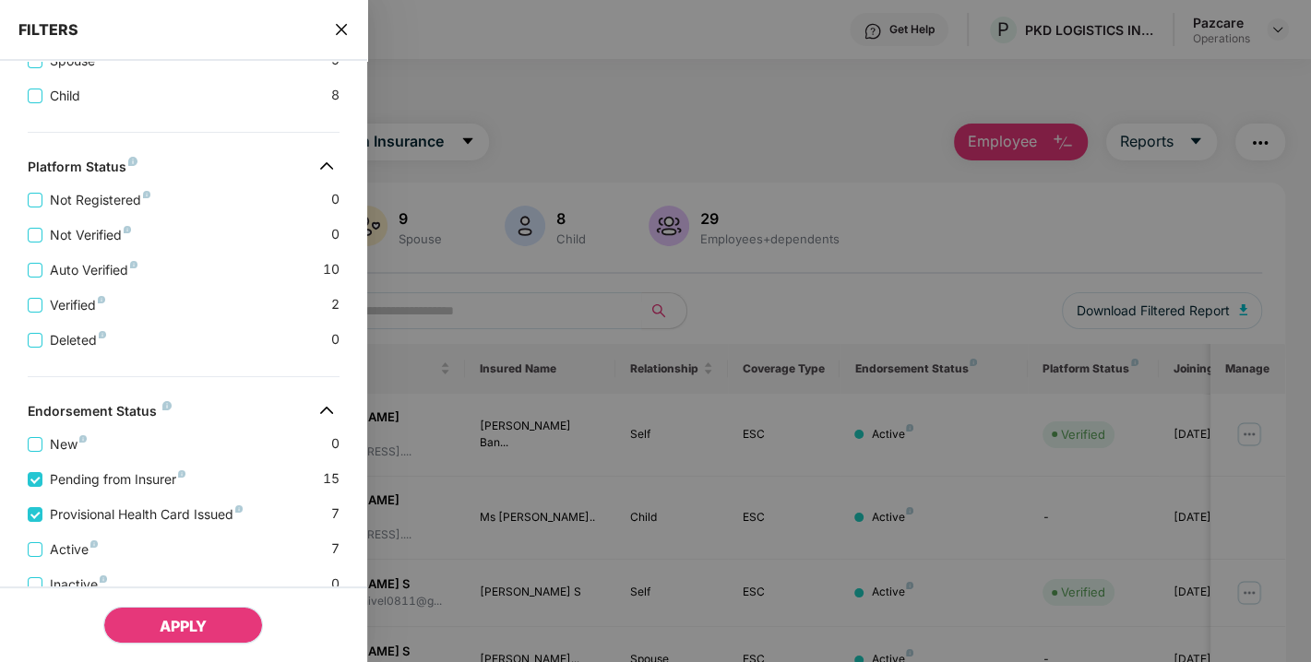
click at [165, 635] on span "APPLY" at bounding box center [183, 626] width 47 height 18
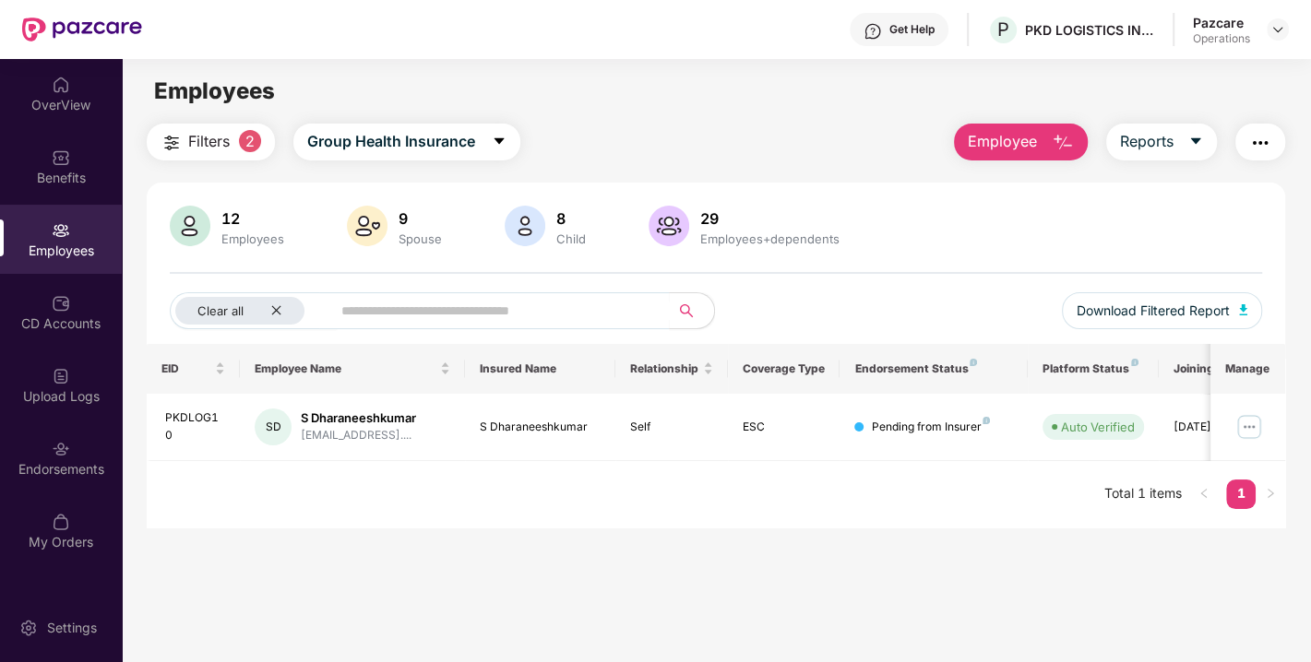
click at [1259, 143] on img "button" at bounding box center [1260, 143] width 22 height 22
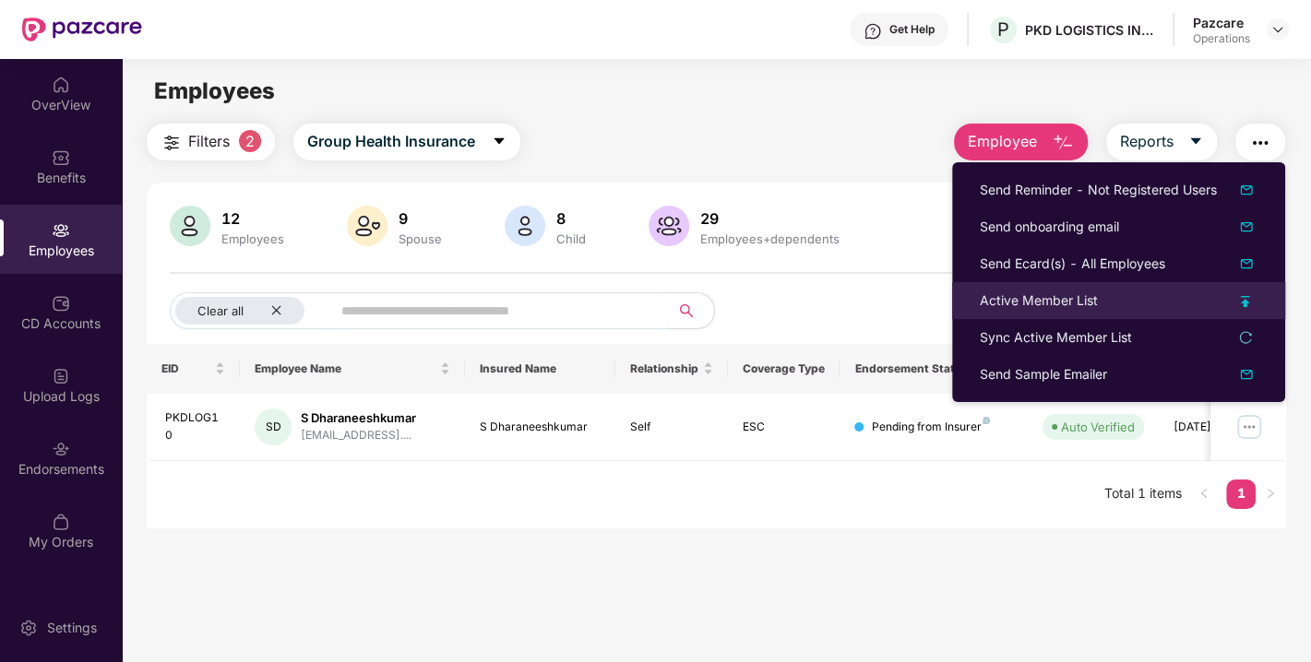
click at [1049, 288] on li "Active Member List" at bounding box center [1118, 300] width 333 height 37
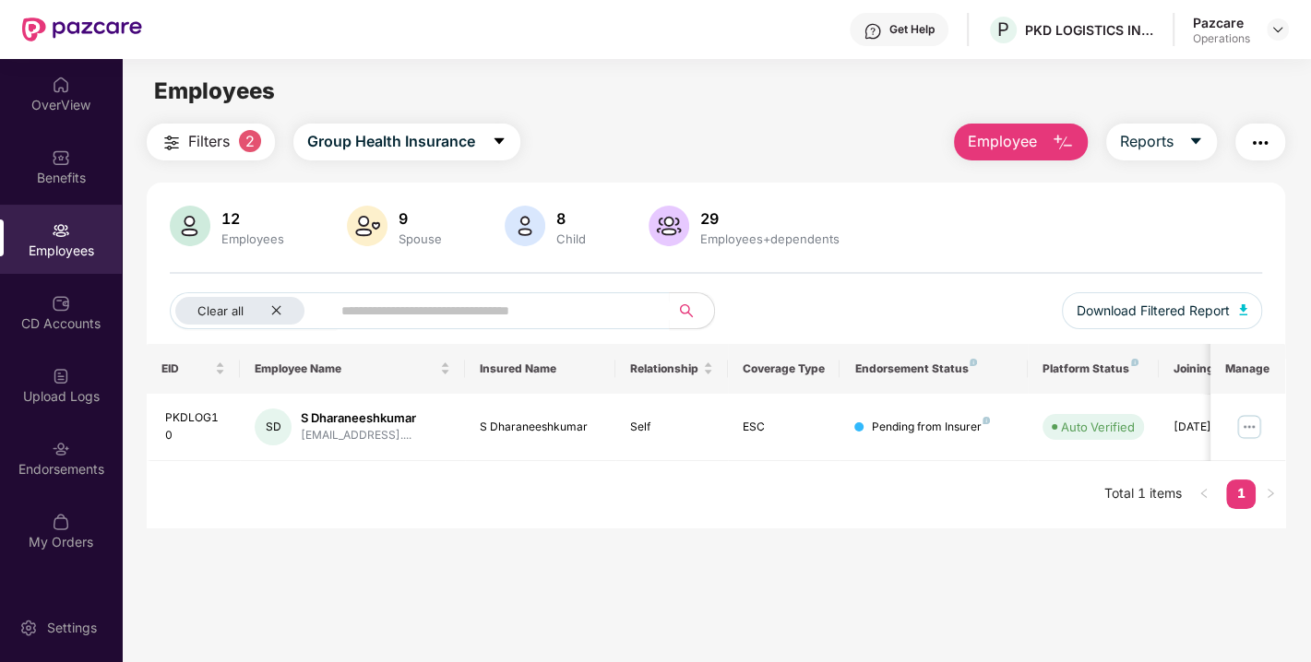
click at [1265, 141] on img "button" at bounding box center [1260, 143] width 22 height 22
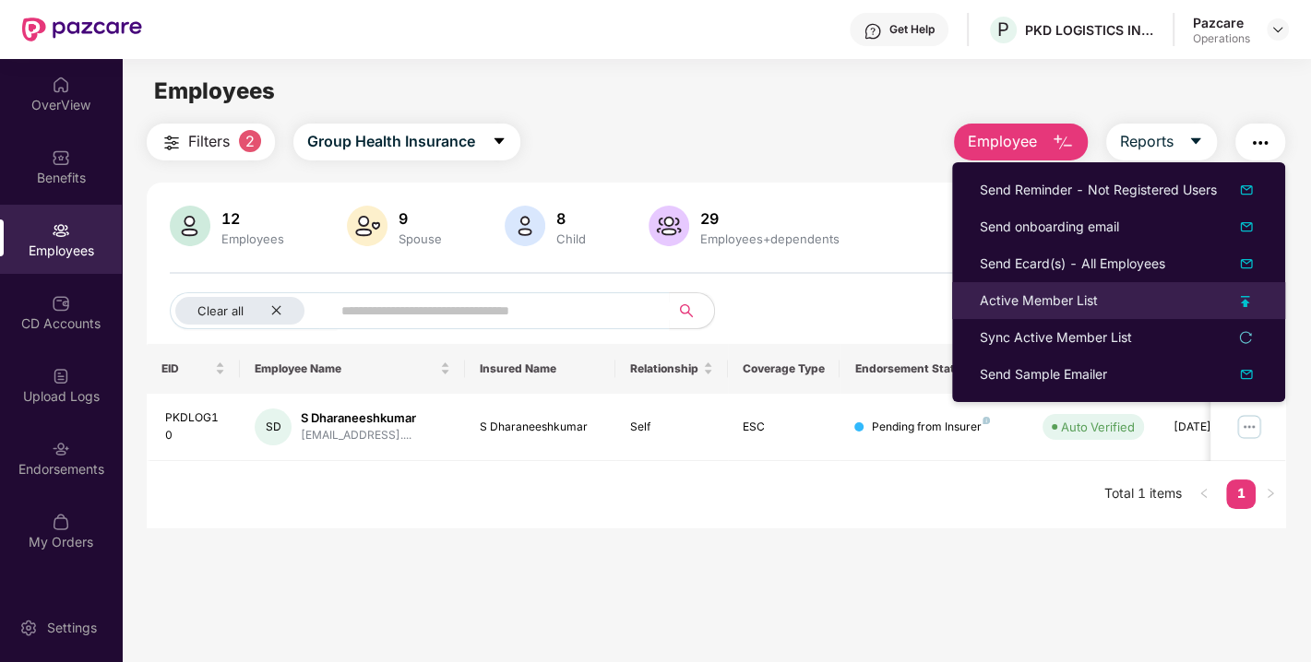
click at [1035, 295] on div "Active Member List" at bounding box center [1039, 301] width 118 height 20
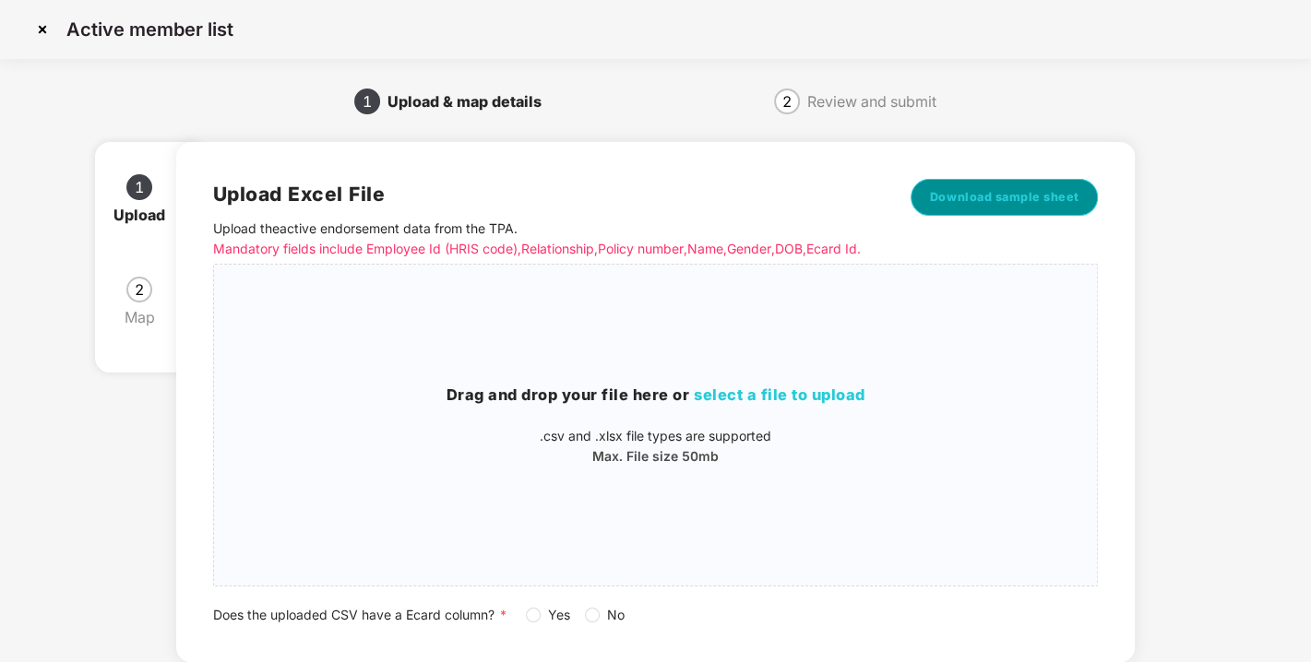
click at [1006, 210] on button "Download sample sheet" at bounding box center [1005, 197] width 188 height 37
click at [28, 19] on div "Active member list" at bounding box center [655, 29] width 1311 height 59
click at [28, 19] on img at bounding box center [43, 30] width 30 height 30
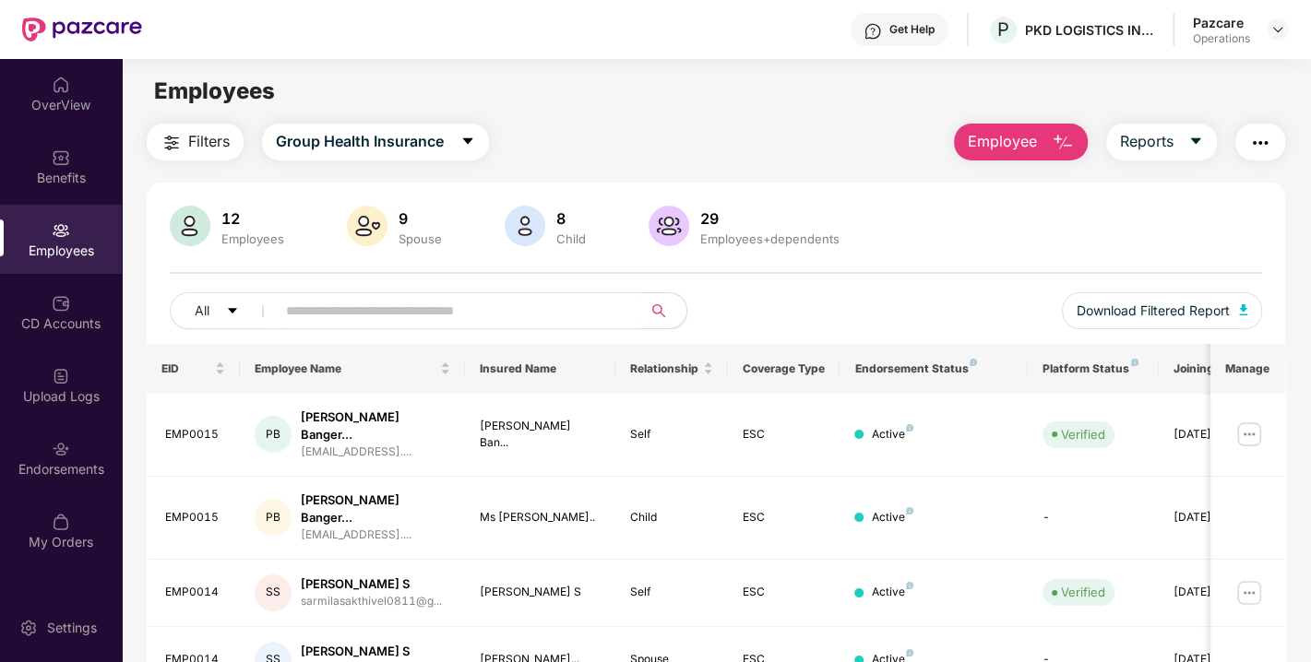
click at [198, 147] on span "Filters" at bounding box center [209, 141] width 42 height 23
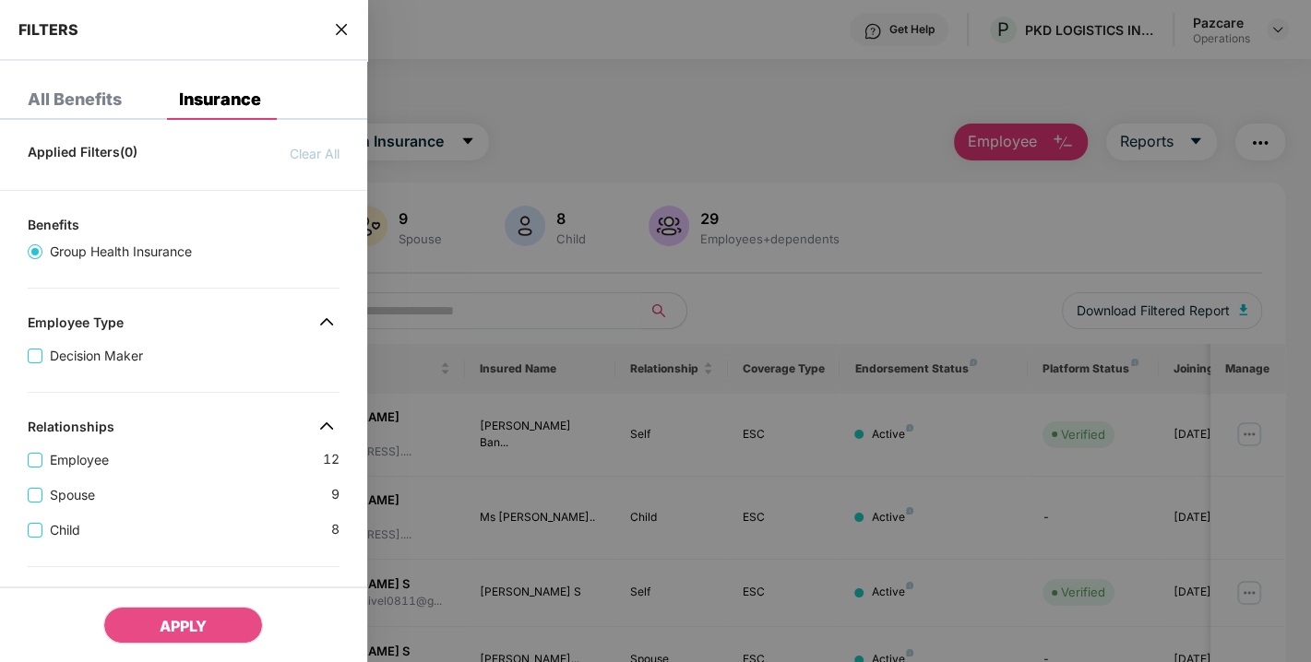
scroll to position [510, 0]
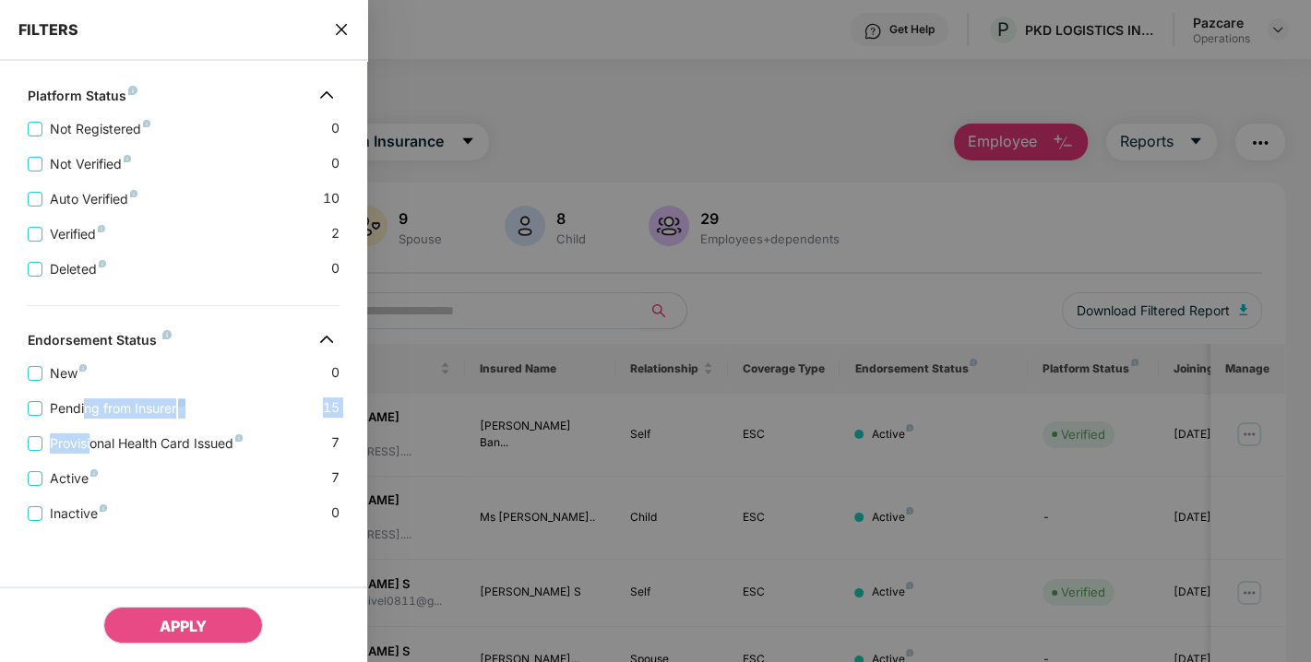
drag, startPoint x: 86, startPoint y: 400, endPoint x: 90, endPoint y: 428, distance: 28.1
click at [90, 428] on div "New 0 Pending from Insurer 15 Provisional Health Card Issued 7 Active 7 Inactiv…" at bounding box center [183, 436] width 367 height 175
click at [90, 428] on div "Provisional Health Card Issued 7" at bounding box center [184, 436] width 312 height 35
click at [81, 402] on span "Pending from Insurer" at bounding box center [117, 409] width 150 height 20
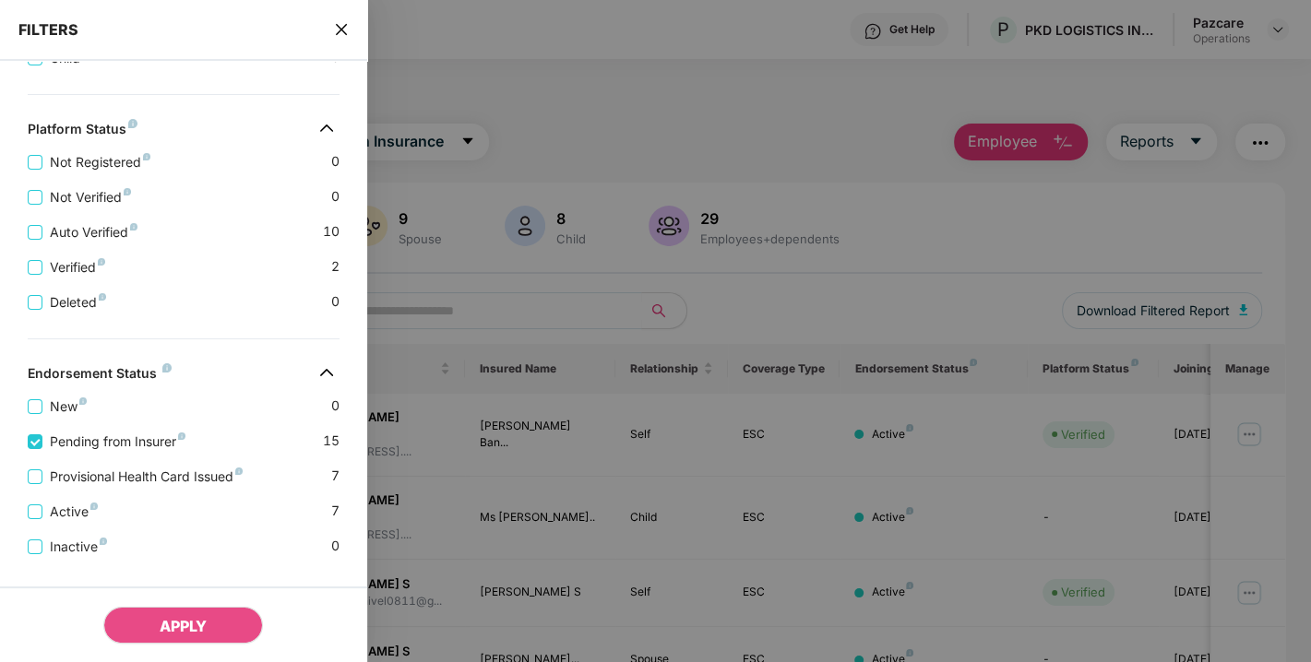
click at [99, 495] on div "Active 7" at bounding box center [184, 504] width 312 height 35
click at [126, 490] on div "Active 7" at bounding box center [184, 504] width 312 height 35
click at [71, 471] on span "Provisional Health Card Issued" at bounding box center [146, 477] width 208 height 20
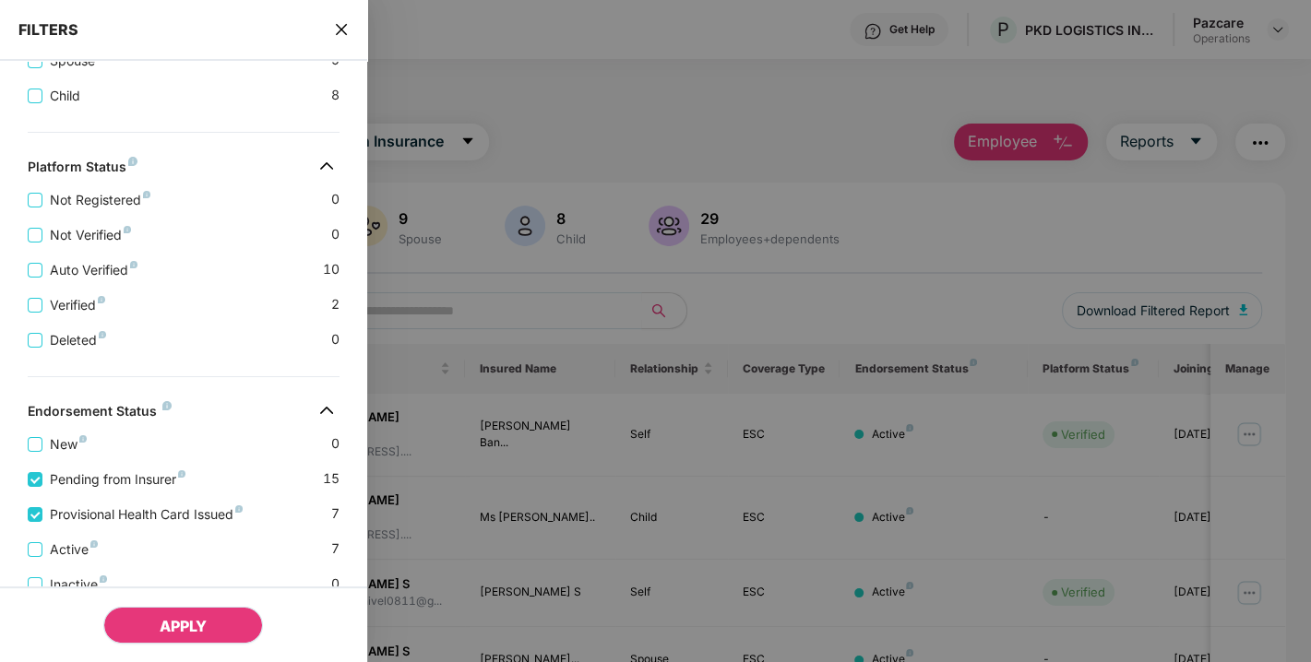
click at [137, 635] on button "APPLY" at bounding box center [183, 625] width 160 height 37
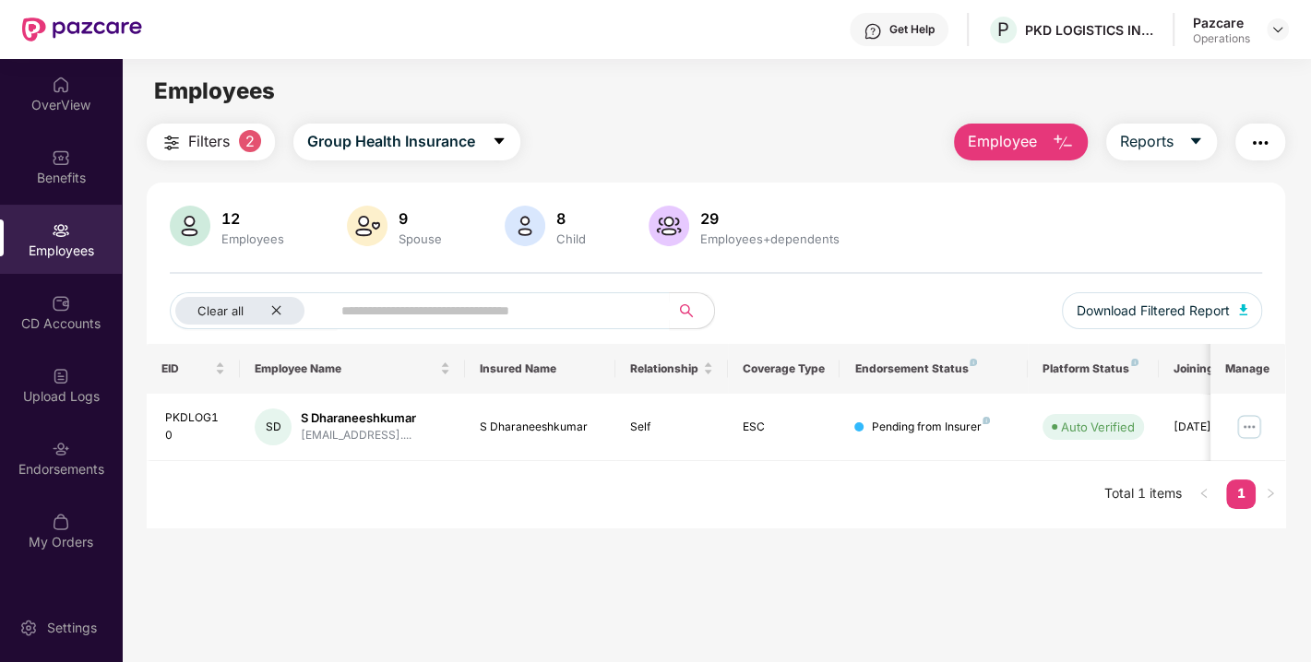
click at [1265, 140] on img "button" at bounding box center [1260, 143] width 22 height 22
click at [936, 221] on div "12 Employees 9 Spouse 8 Child 29 Employees+dependents" at bounding box center [716, 228] width 1092 height 44
click at [874, 242] on div "12 Employees 9 Spouse 8 Child 29 Employees+dependents" at bounding box center [716, 228] width 1092 height 44
click at [1273, 130] on button "button" at bounding box center [1260, 142] width 50 height 37
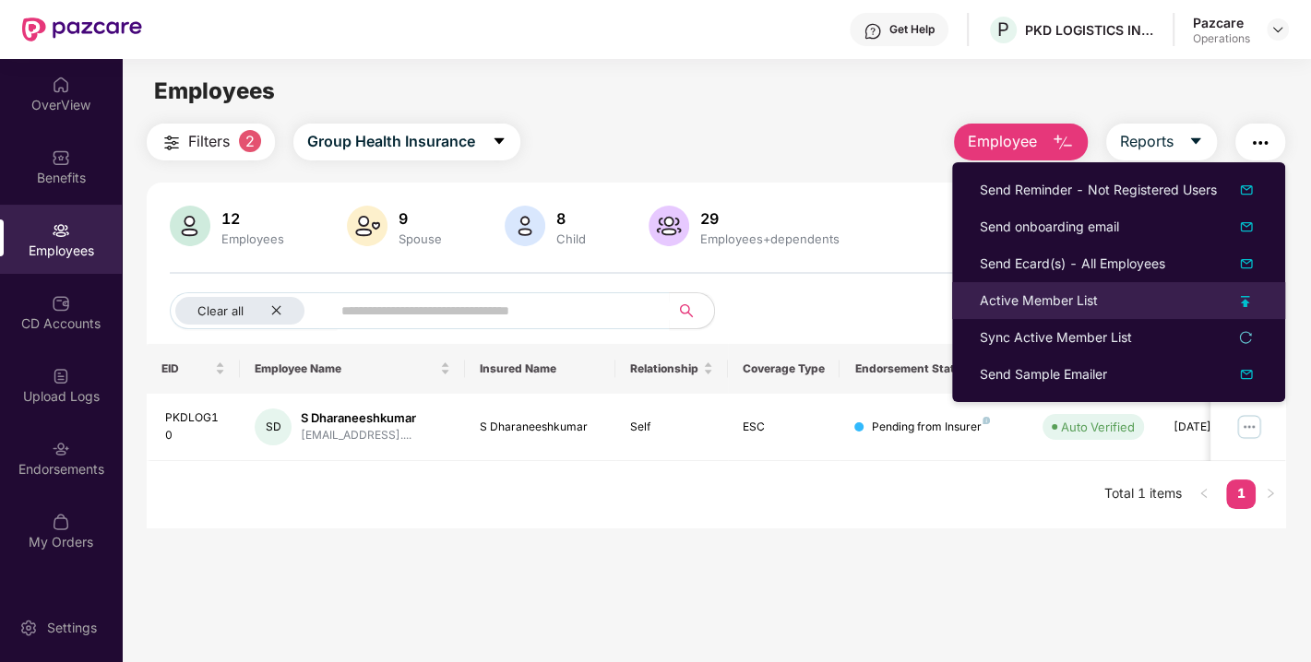
click at [1055, 303] on div "Active Member List" at bounding box center [1039, 301] width 118 height 20
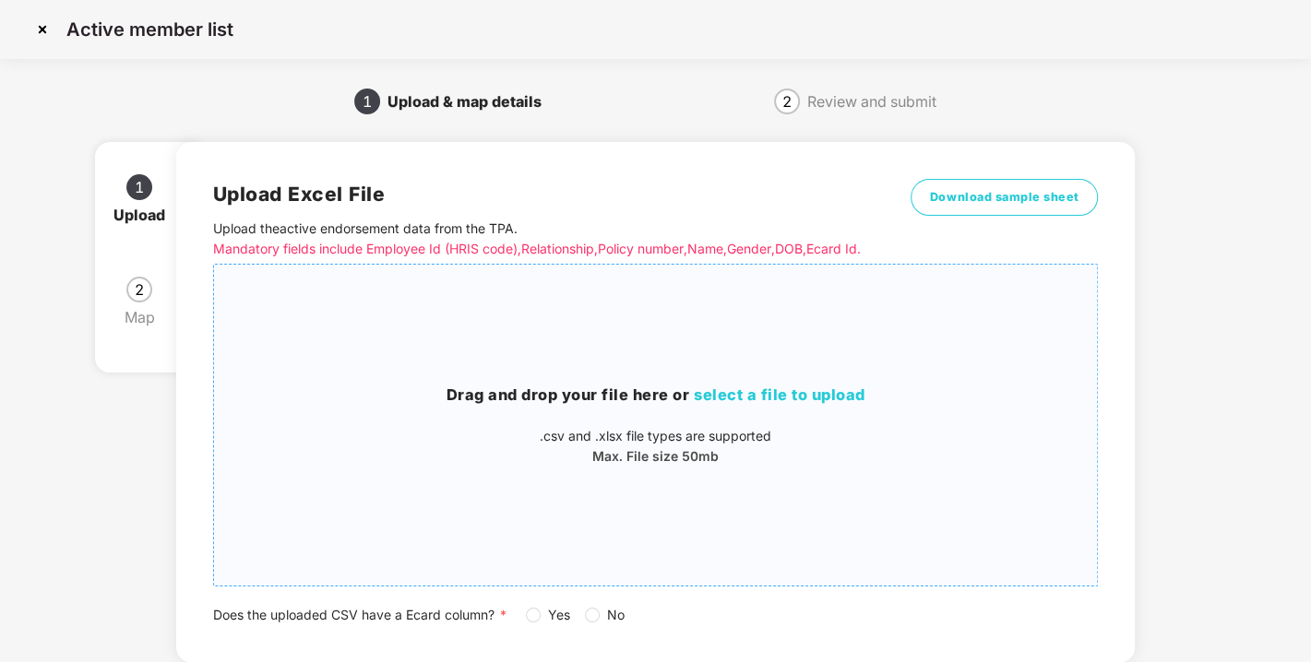
click at [781, 404] on span "select a file to upload" at bounding box center [780, 395] width 172 height 18
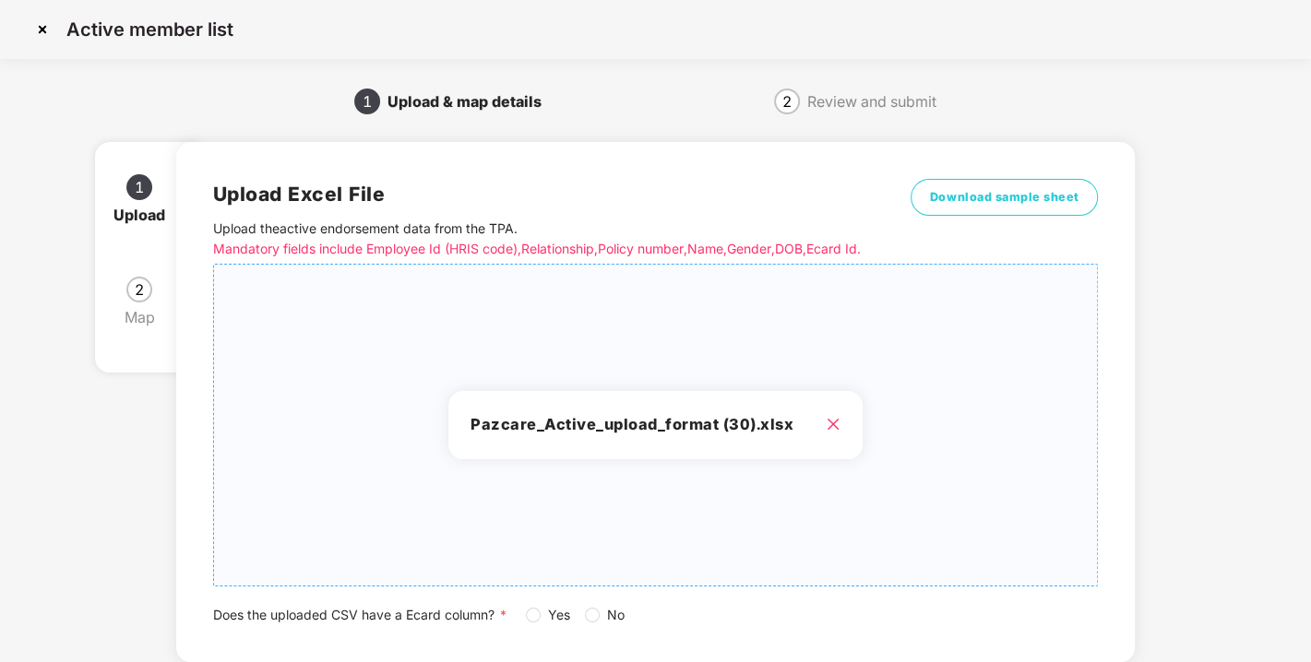
scroll to position [136, 0]
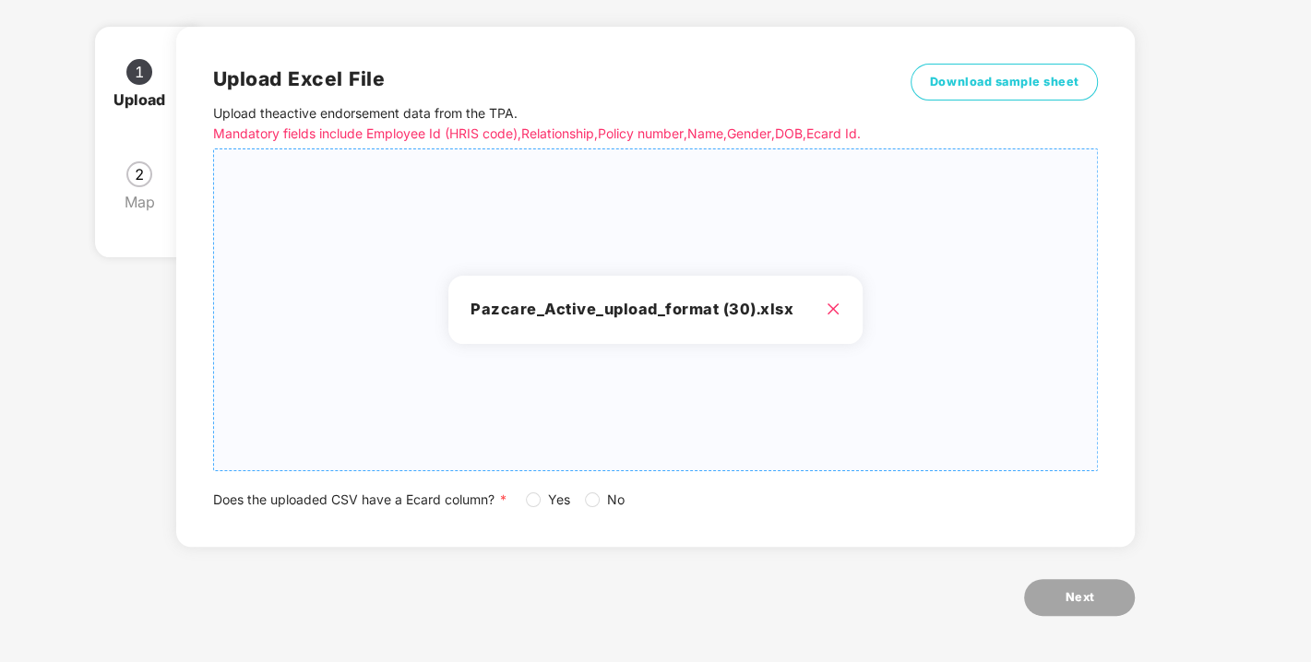
click at [542, 500] on span "Yes" at bounding box center [559, 500] width 37 height 20
click at [1093, 601] on button "Next" at bounding box center [1079, 597] width 111 height 37
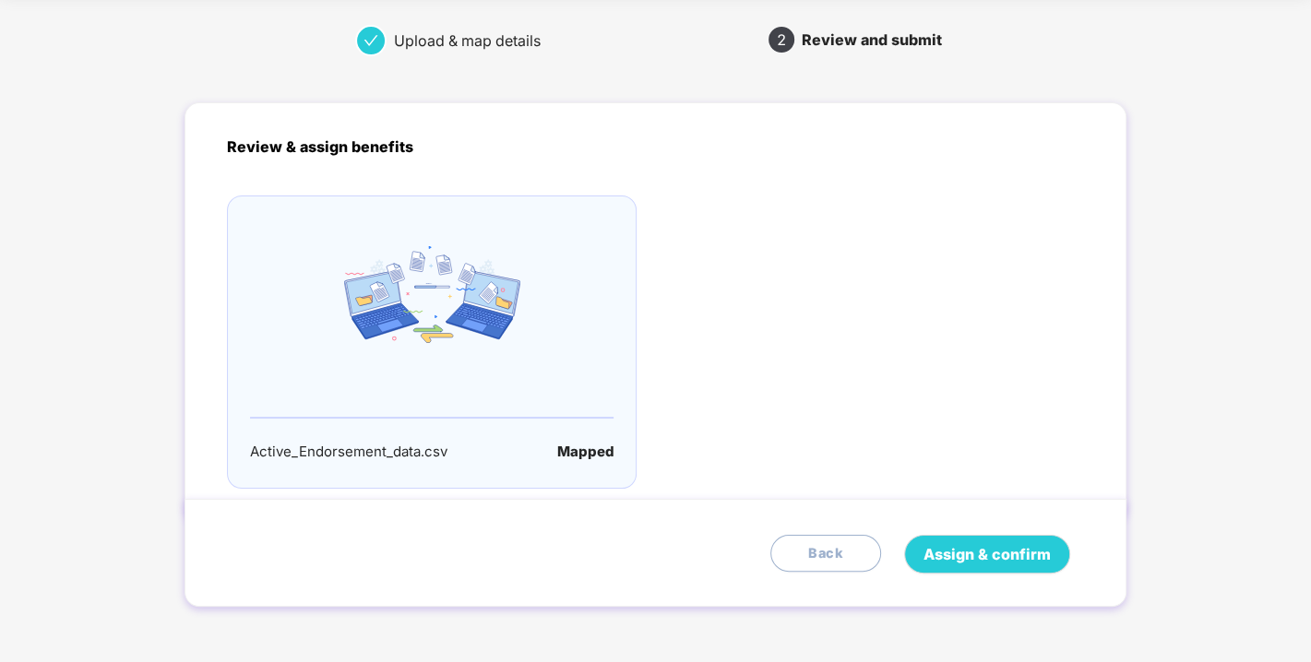
scroll to position [0, 0]
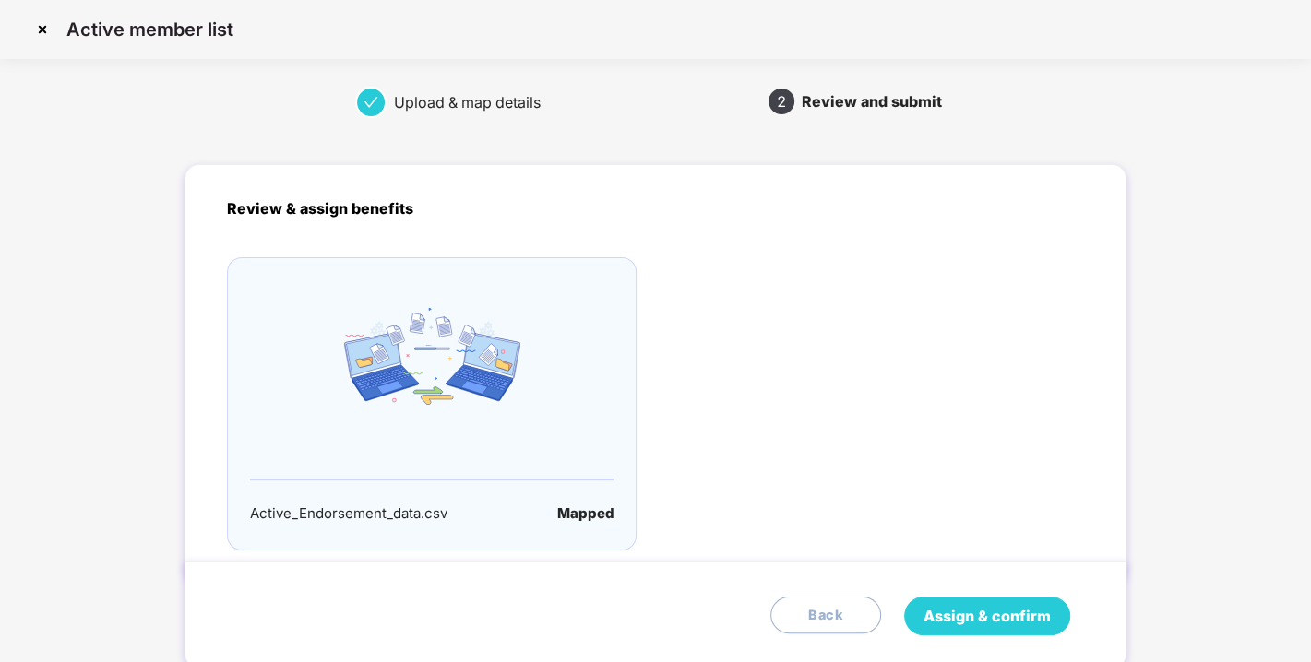
click at [984, 624] on span "Assign & confirm" at bounding box center [987, 616] width 127 height 23
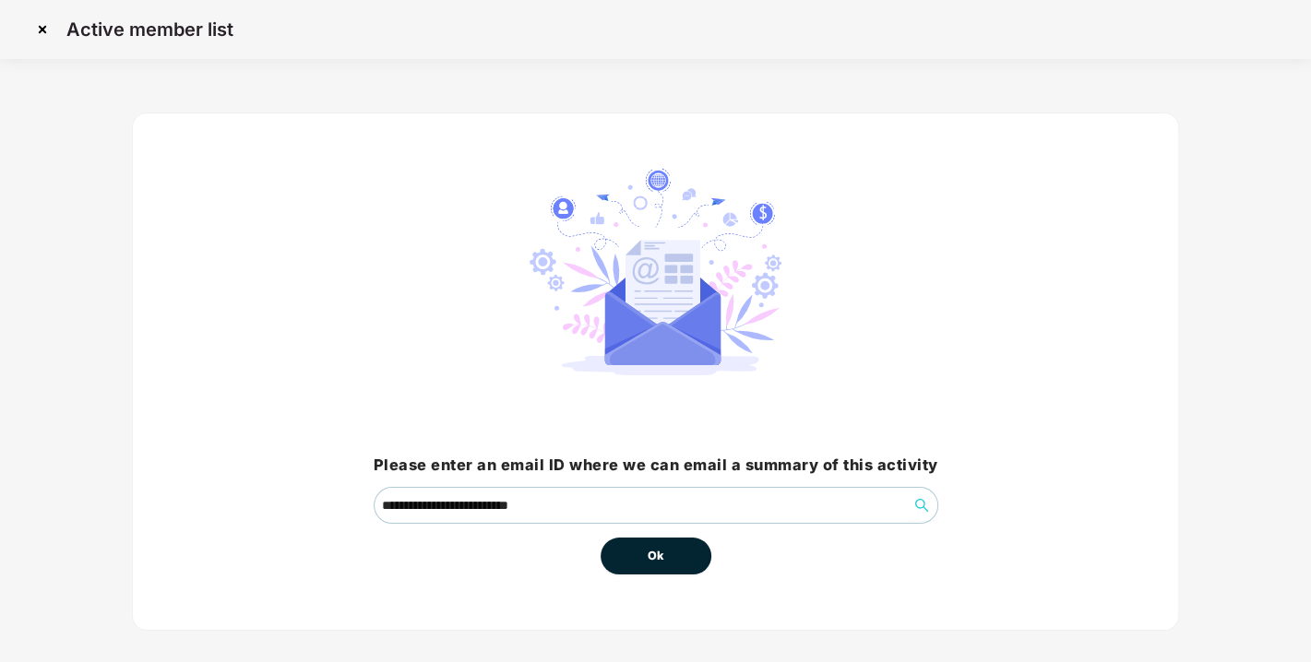
scroll to position [18, 0]
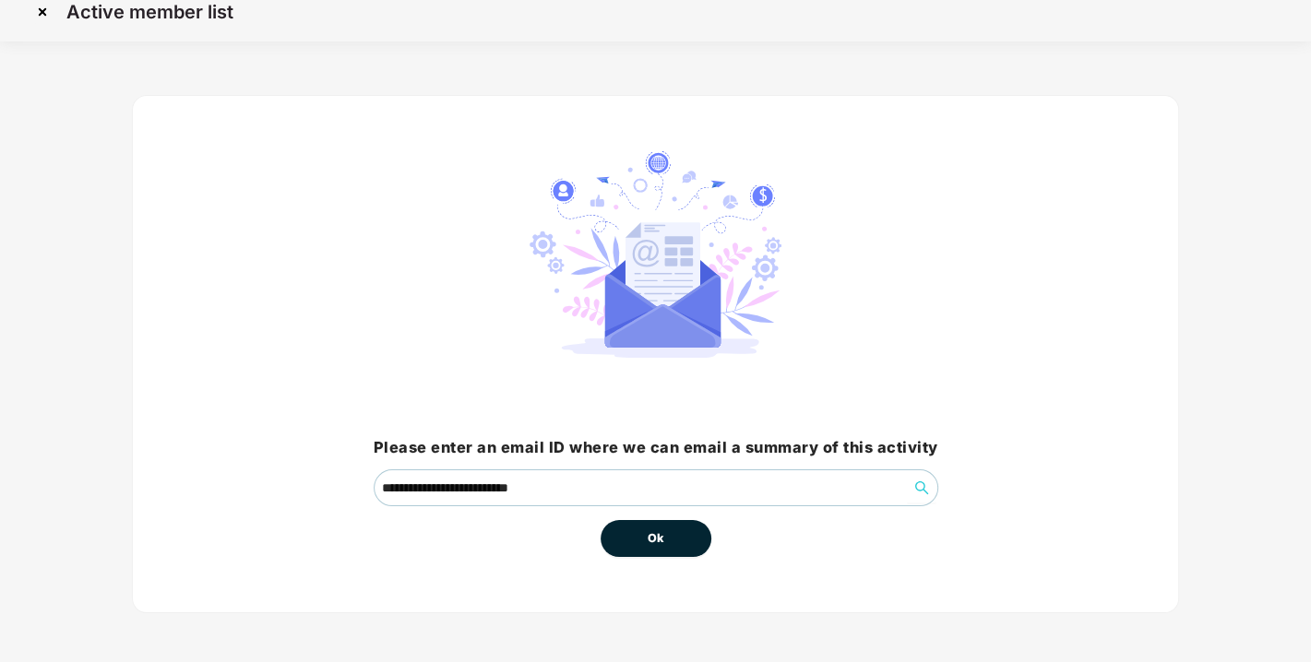
click at [622, 517] on div "Ok" at bounding box center [656, 532] width 111 height 51
click at [644, 524] on button "Ok" at bounding box center [656, 538] width 111 height 37
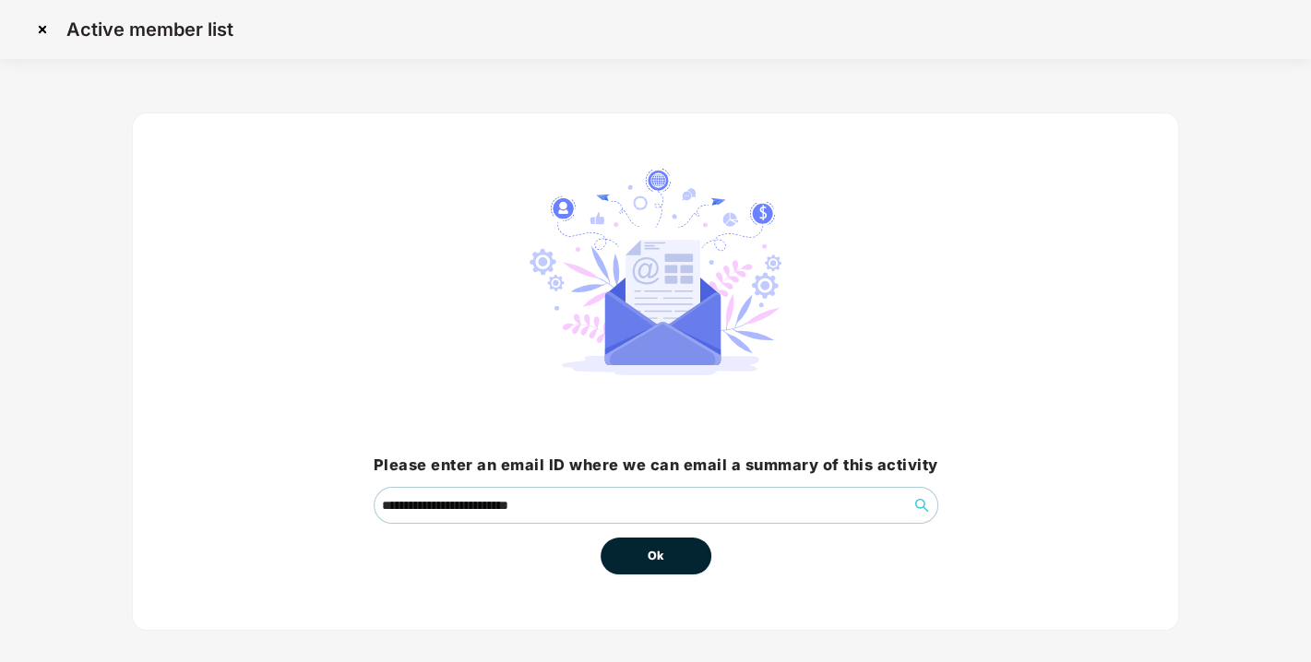
click at [656, 551] on span "Ok" at bounding box center [656, 556] width 17 height 18
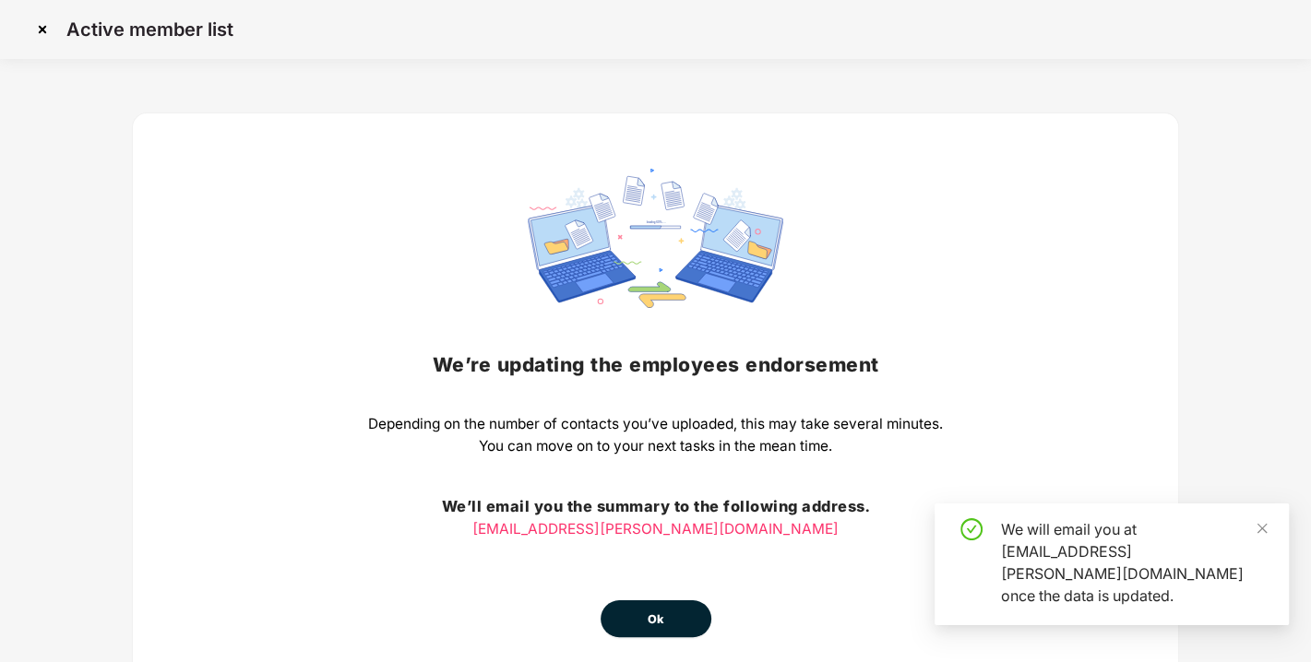
scroll to position [81, 0]
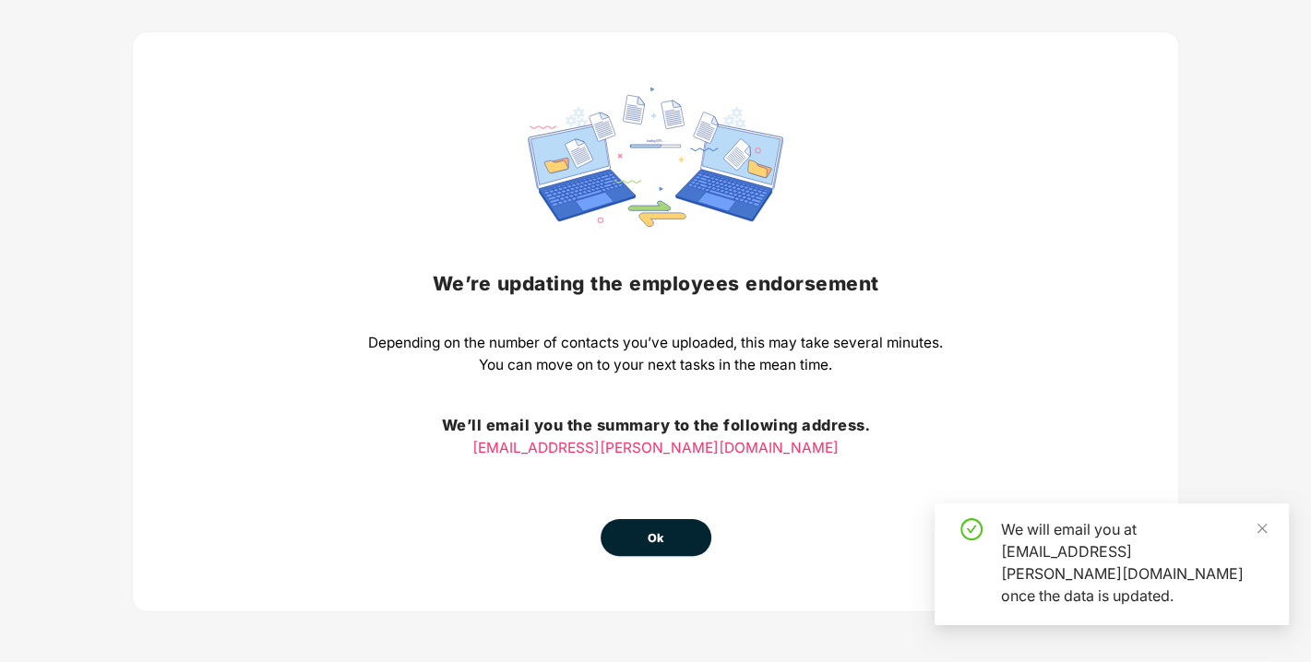
click at [643, 543] on button "Ok" at bounding box center [656, 537] width 111 height 37
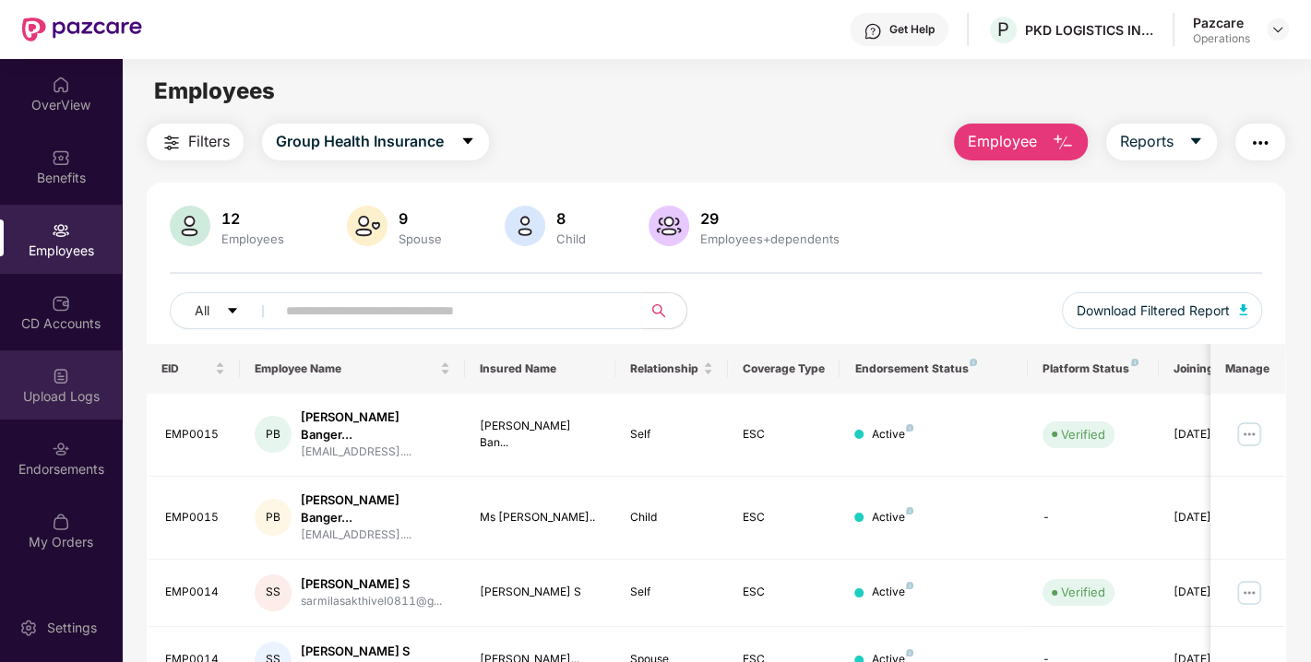
click at [56, 407] on div "Upload Logs" at bounding box center [61, 385] width 122 height 69
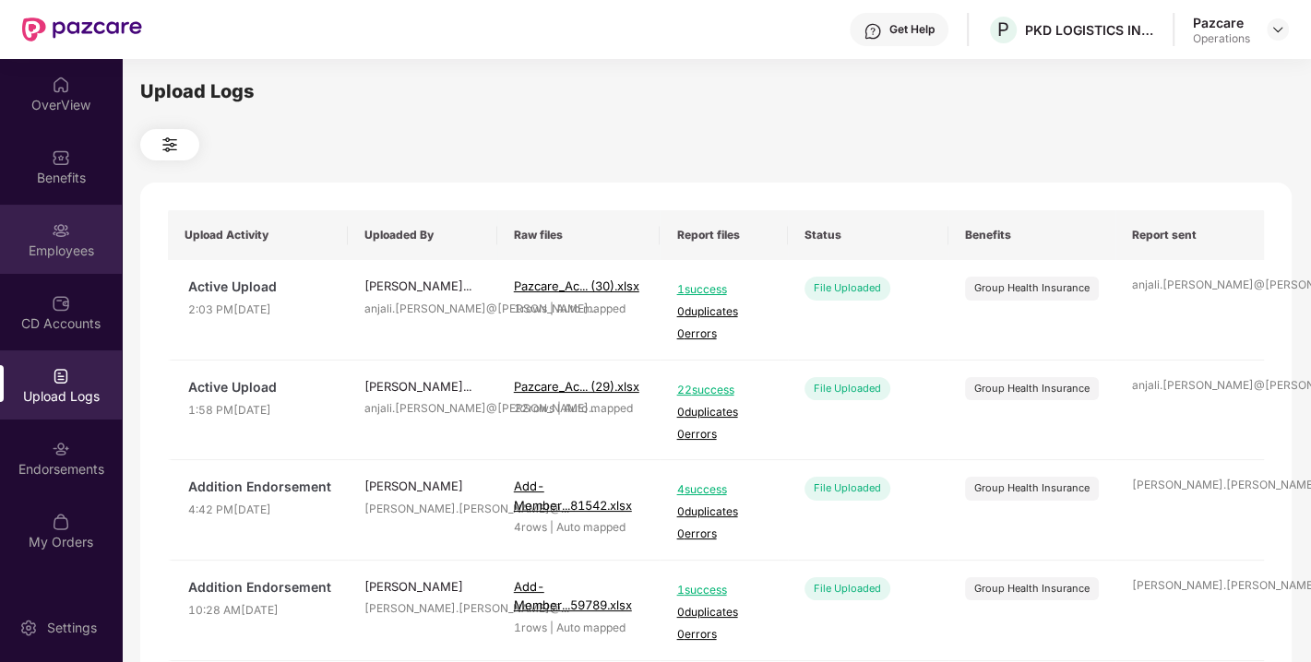
click at [53, 237] on img at bounding box center [61, 230] width 18 height 18
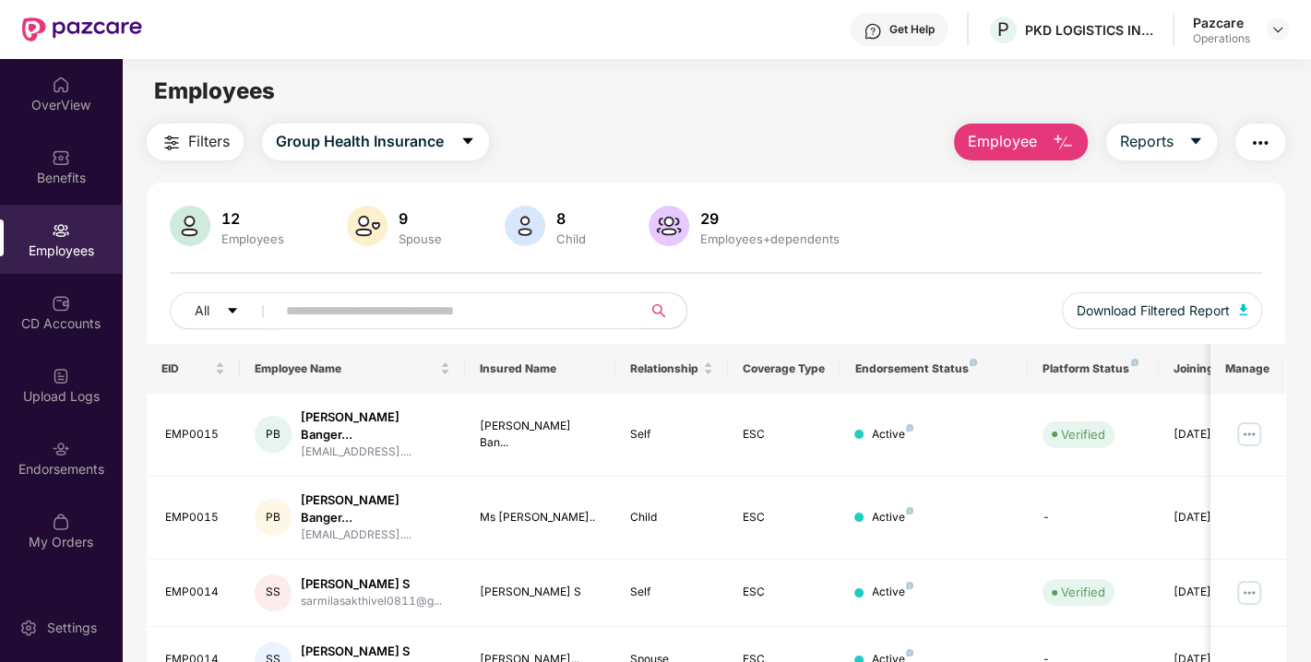
click at [199, 131] on span "Filters" at bounding box center [209, 141] width 42 height 23
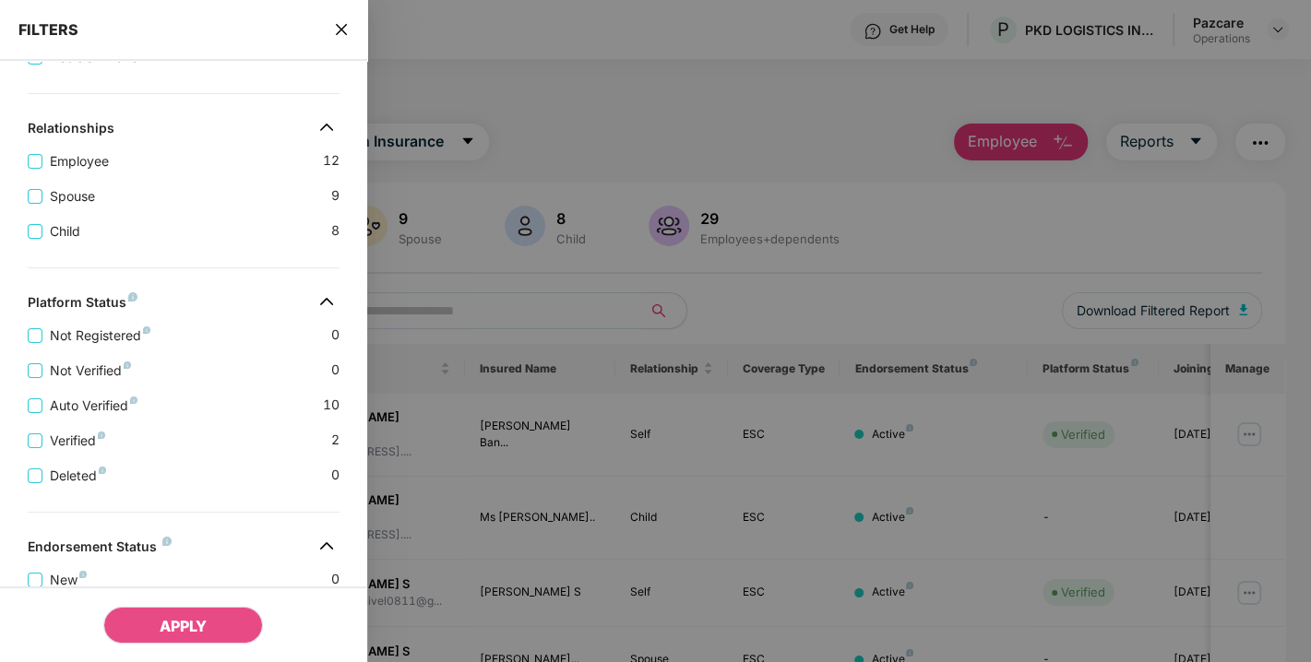
scroll to position [510, 0]
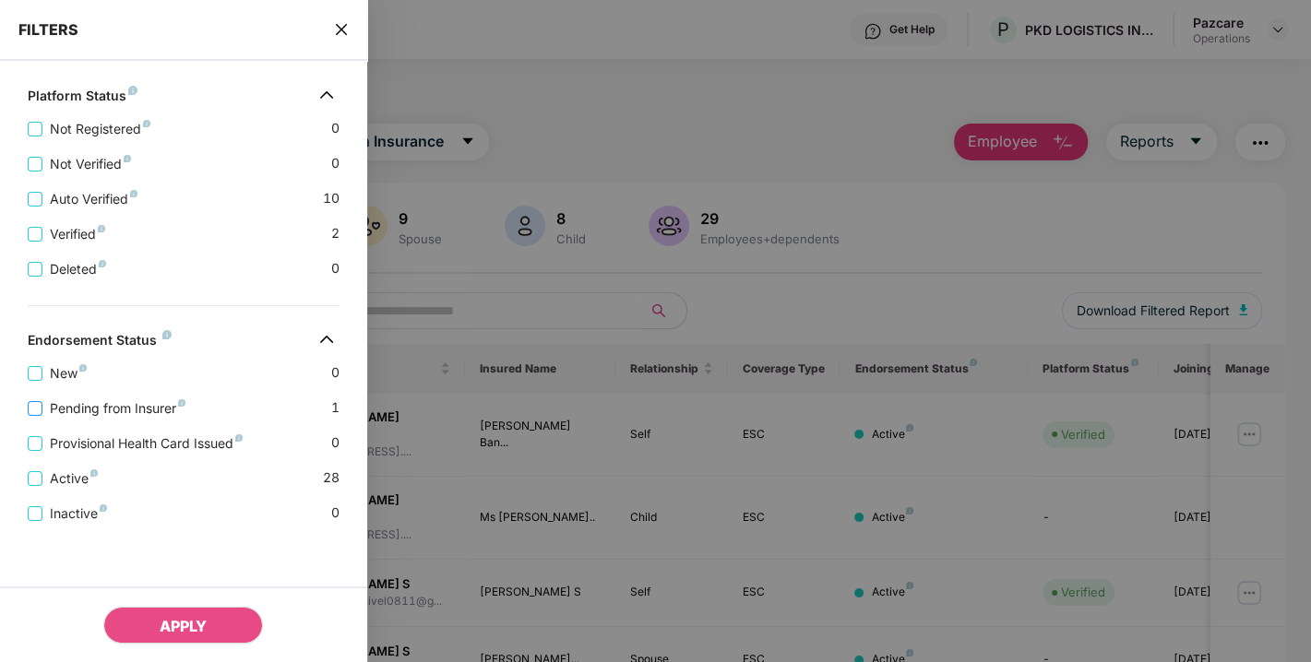
click at [122, 400] on span "Pending from Insurer" at bounding box center [117, 409] width 150 height 20
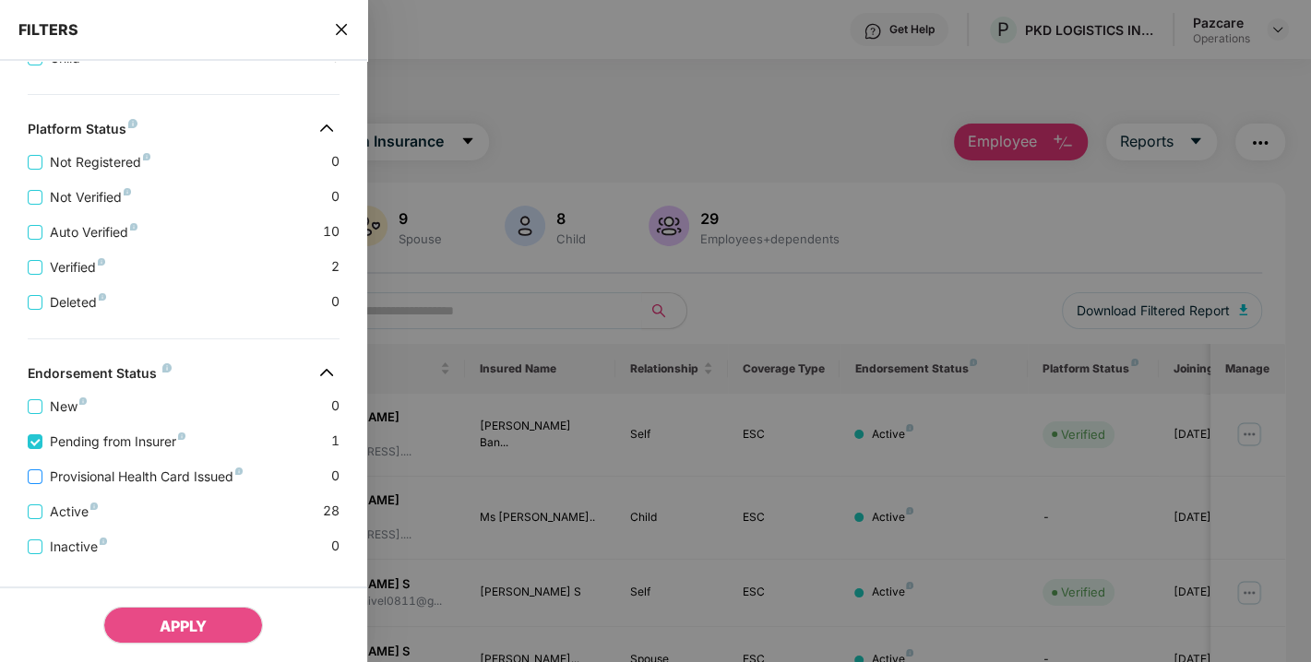
click at [119, 477] on span "Provisional Health Card Issued" at bounding box center [146, 477] width 208 height 20
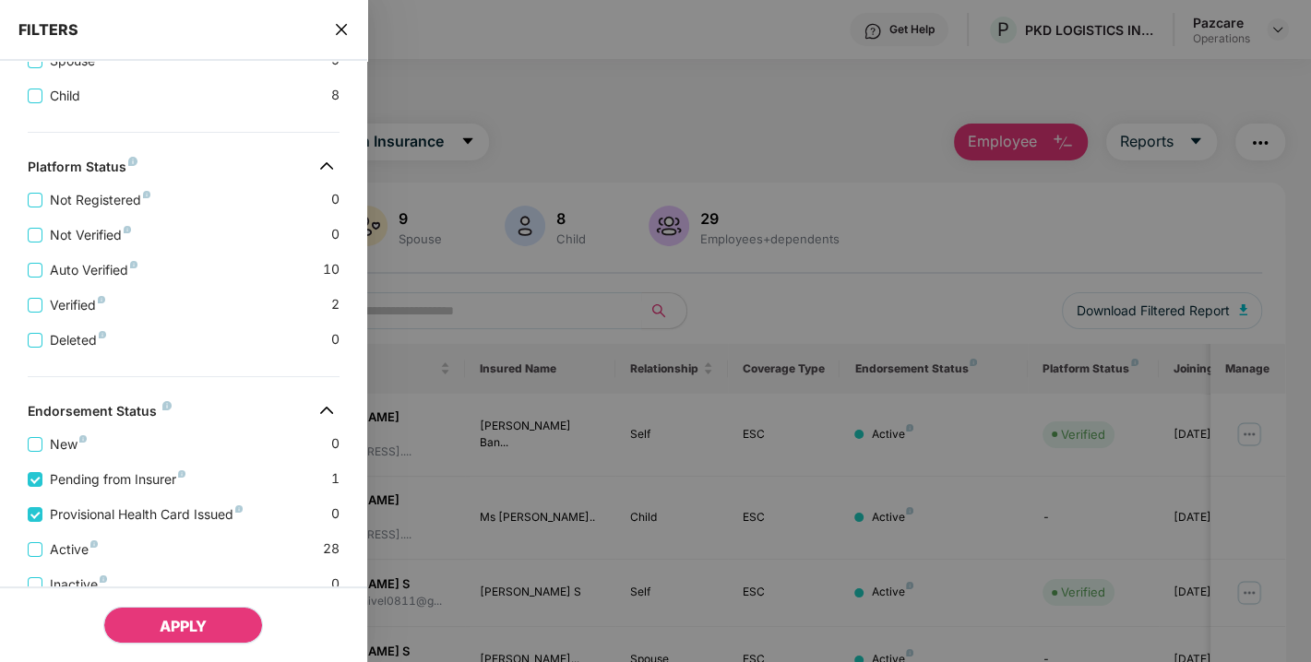
click at [185, 625] on span "APPLY" at bounding box center [183, 626] width 47 height 18
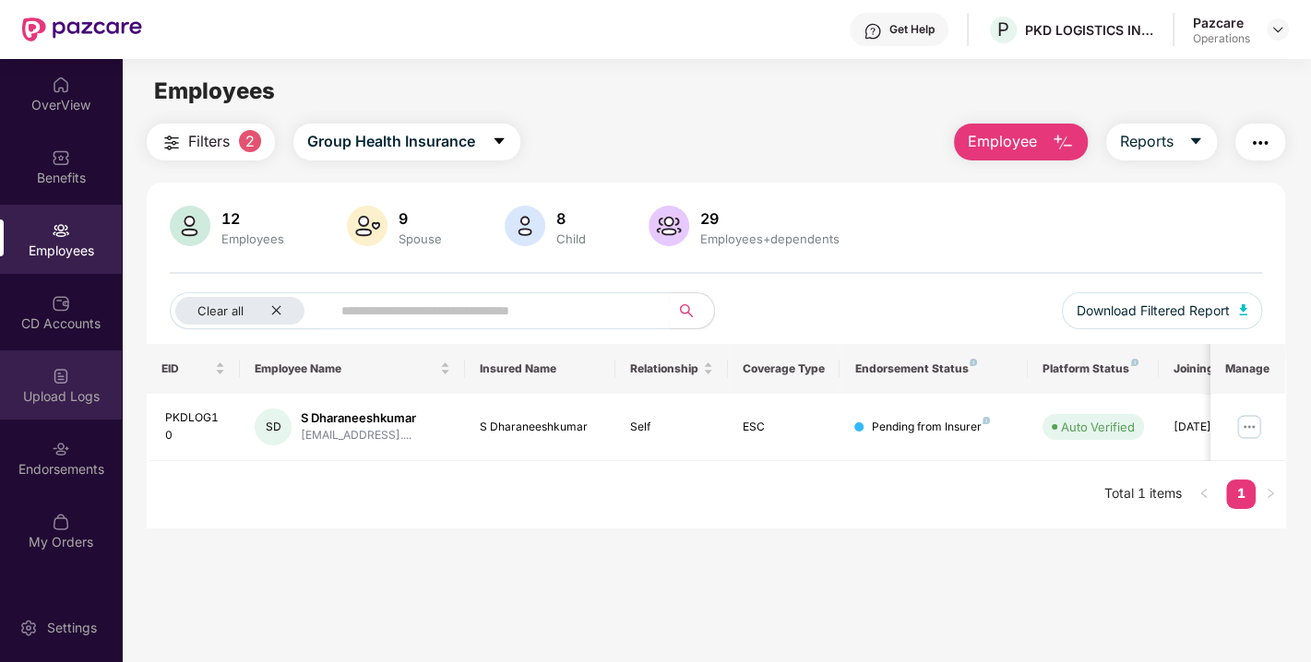
click at [85, 395] on div "Upload Logs" at bounding box center [61, 397] width 122 height 18
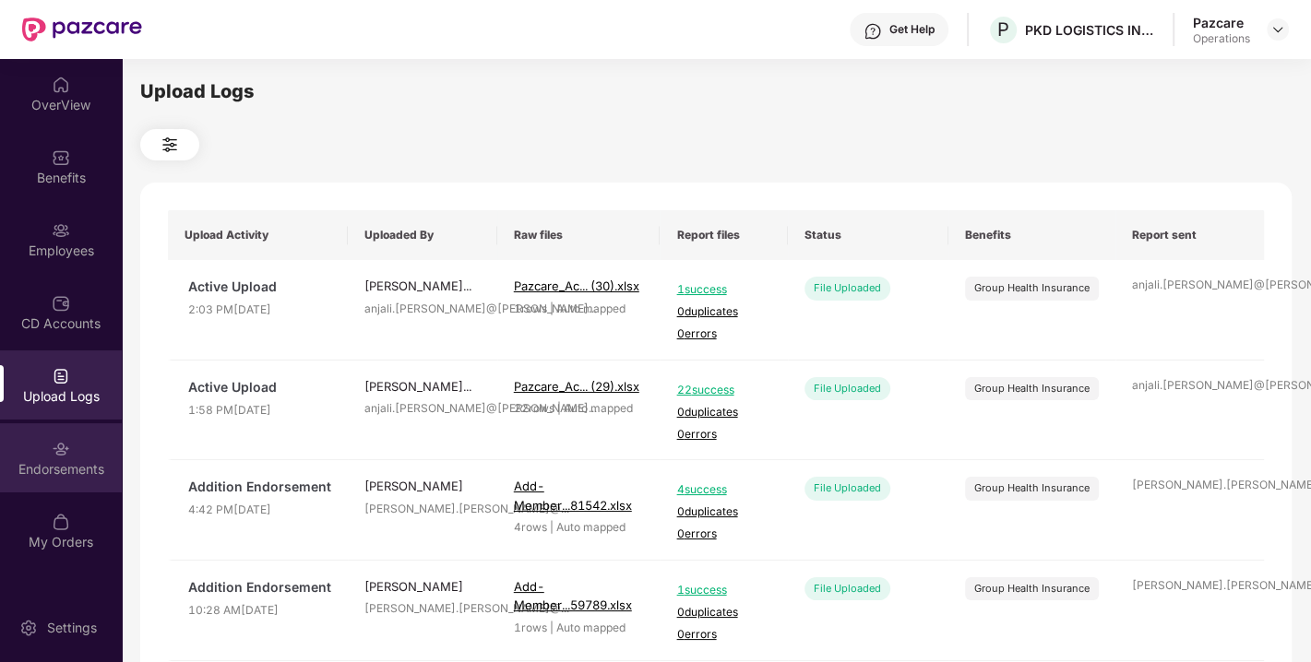
click at [74, 463] on div "Endorsements" at bounding box center [61, 469] width 122 height 18
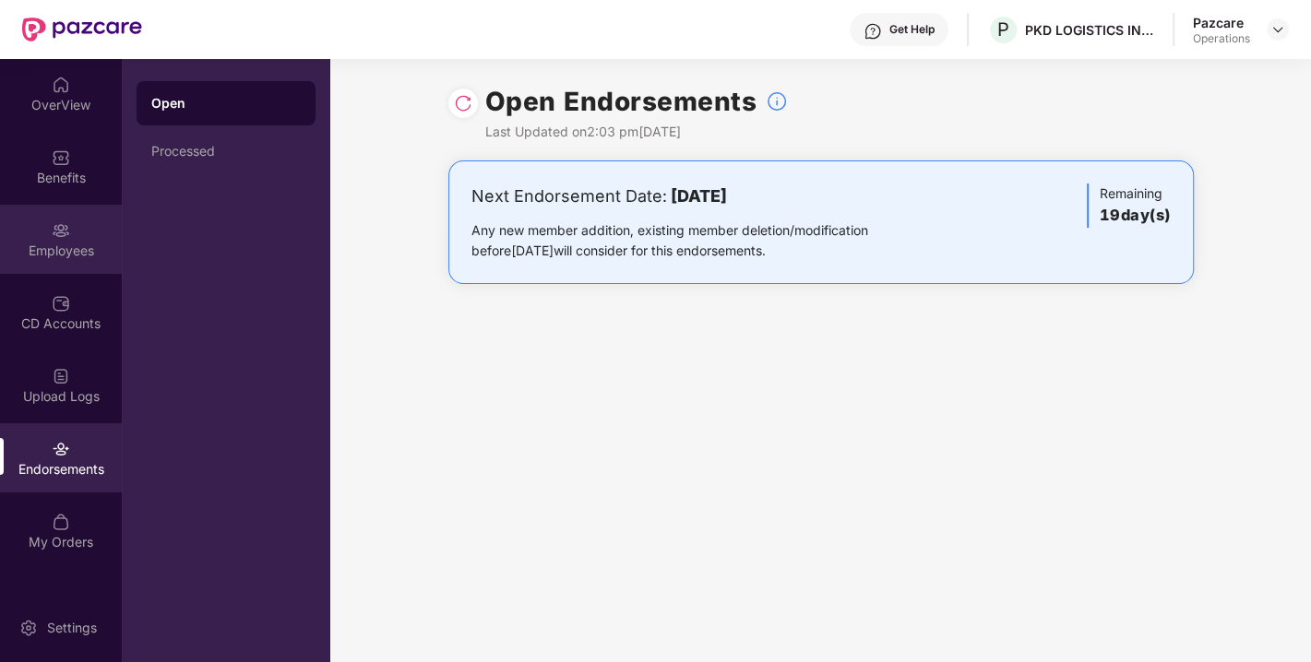
click at [84, 232] on div "Employees" at bounding box center [61, 239] width 122 height 69
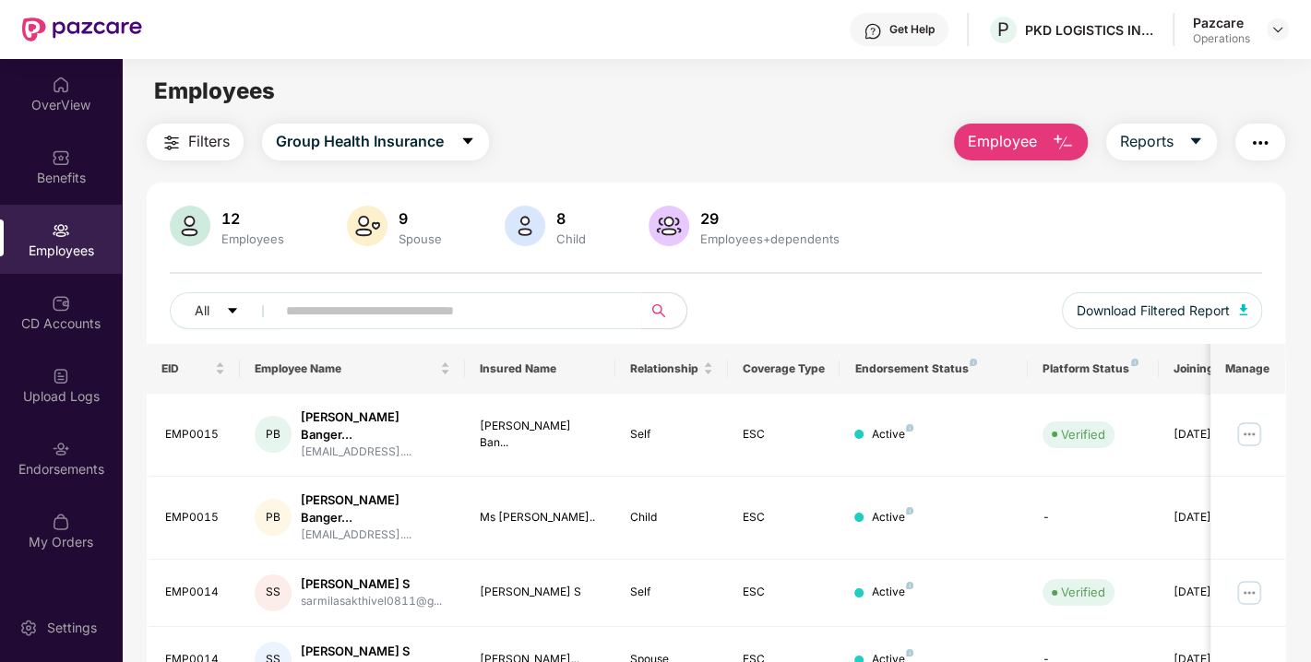
click at [207, 138] on span "Filters" at bounding box center [209, 141] width 42 height 23
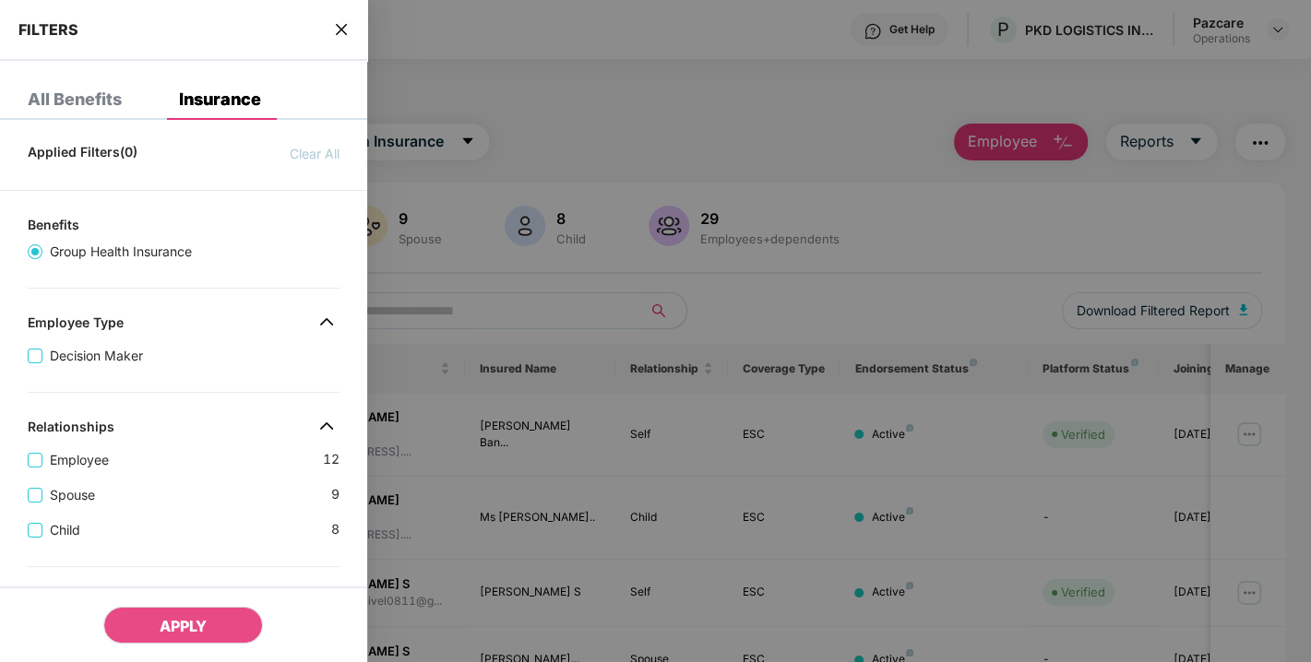
scroll to position [510, 0]
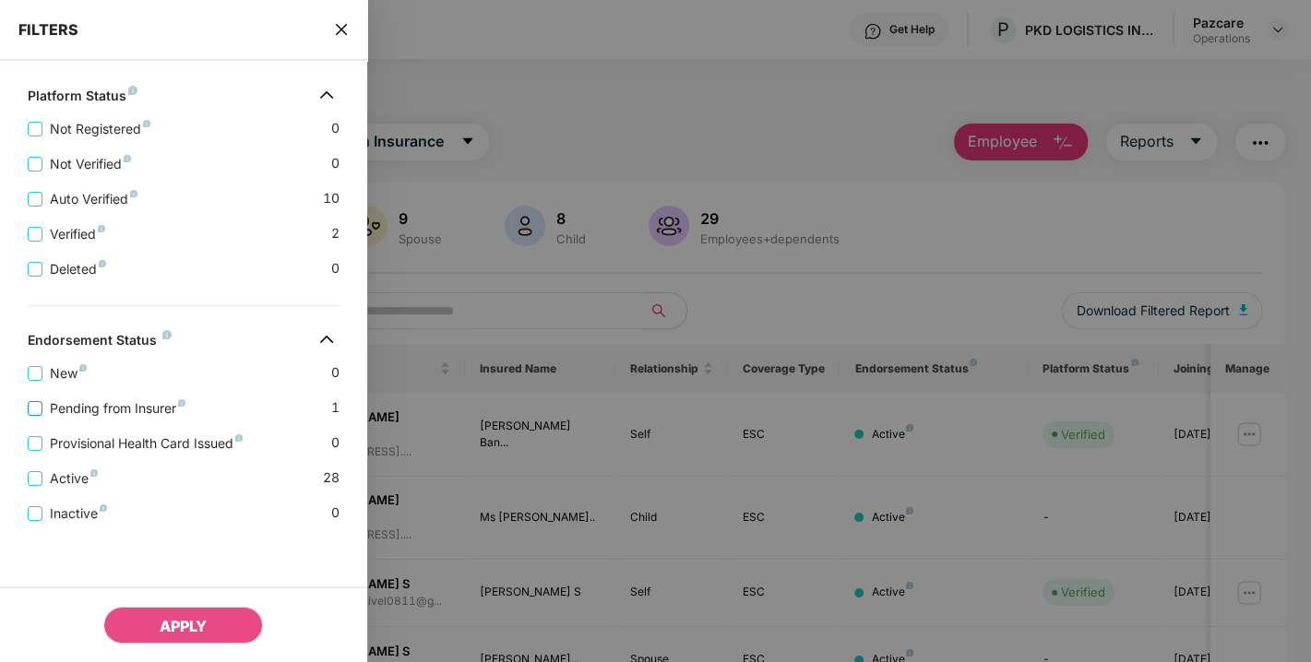
click at [76, 402] on span "Pending from Insurer" at bounding box center [117, 409] width 150 height 20
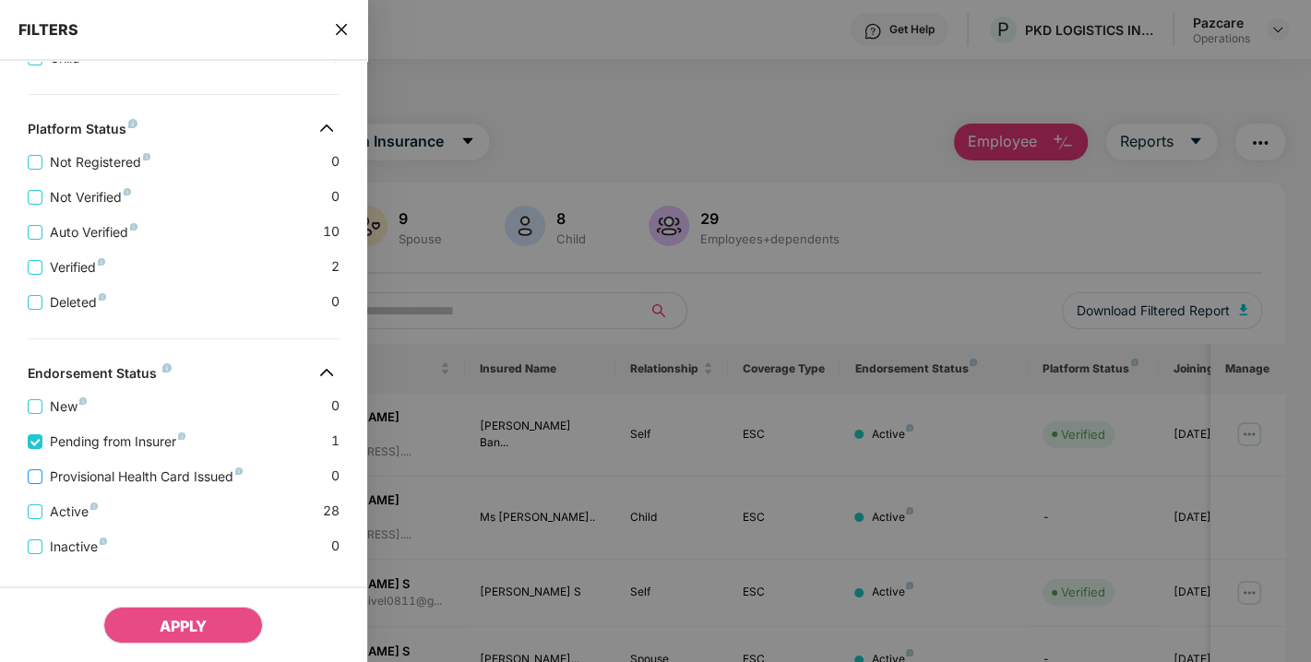
click at [124, 477] on span "Provisional Health Card Issued" at bounding box center [146, 477] width 208 height 20
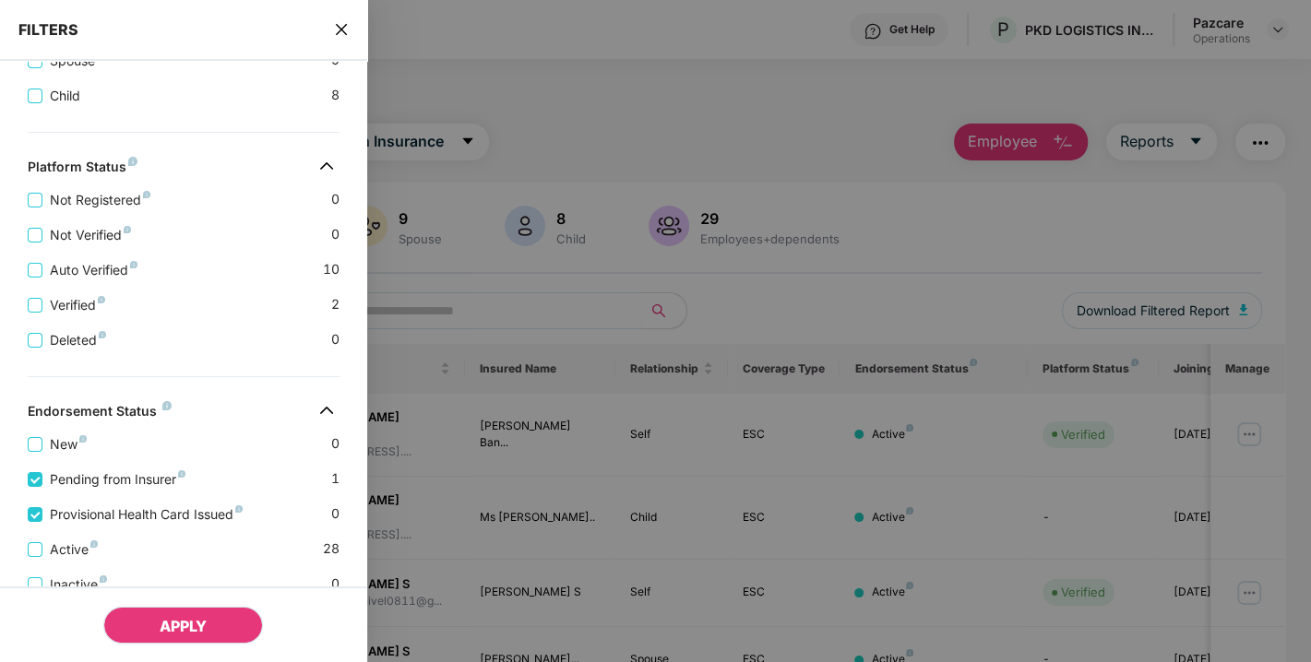
click at [186, 636] on button "APPLY" at bounding box center [183, 625] width 160 height 37
